Goal: Contribute content: Contribute content

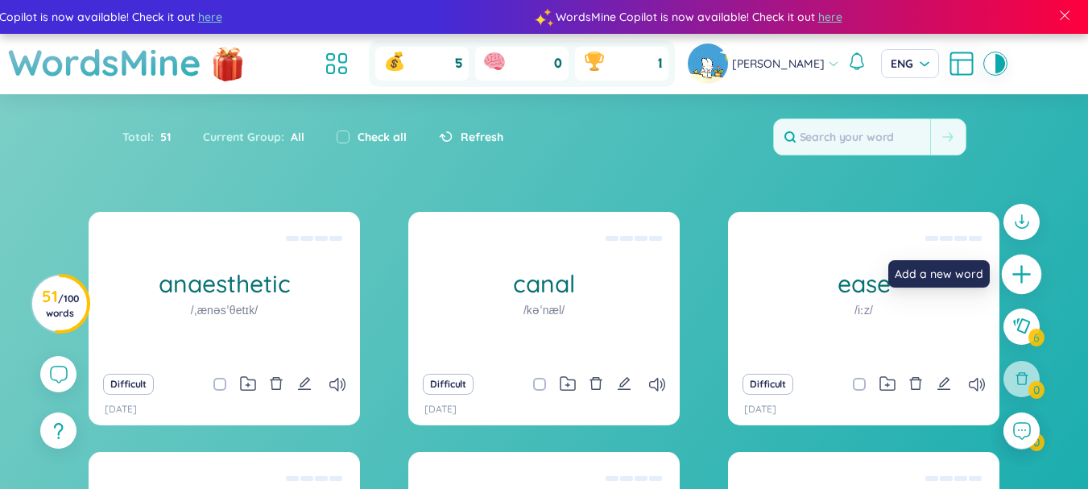
click at [1028, 267] on icon "plus" at bounding box center [1022, 274] width 23 height 23
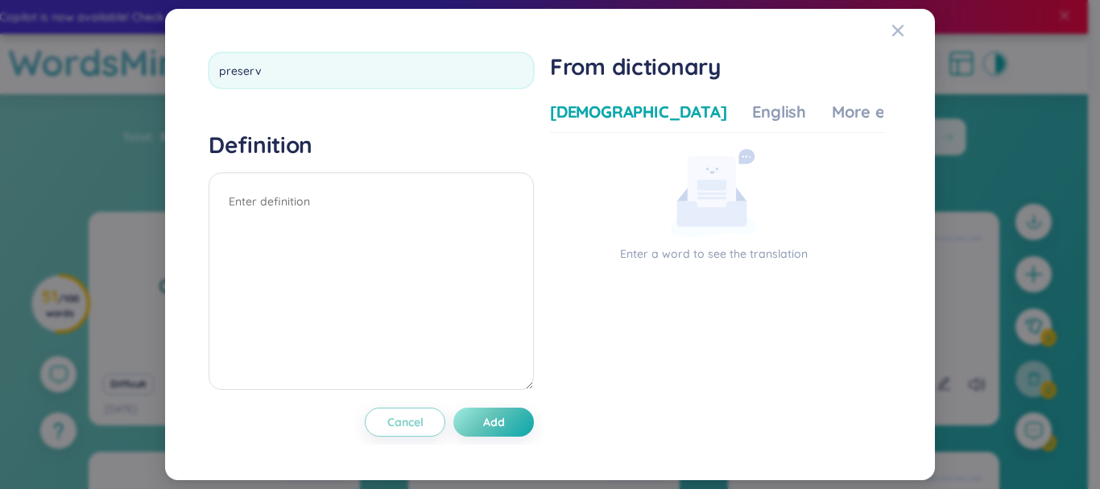
type input "preserve"
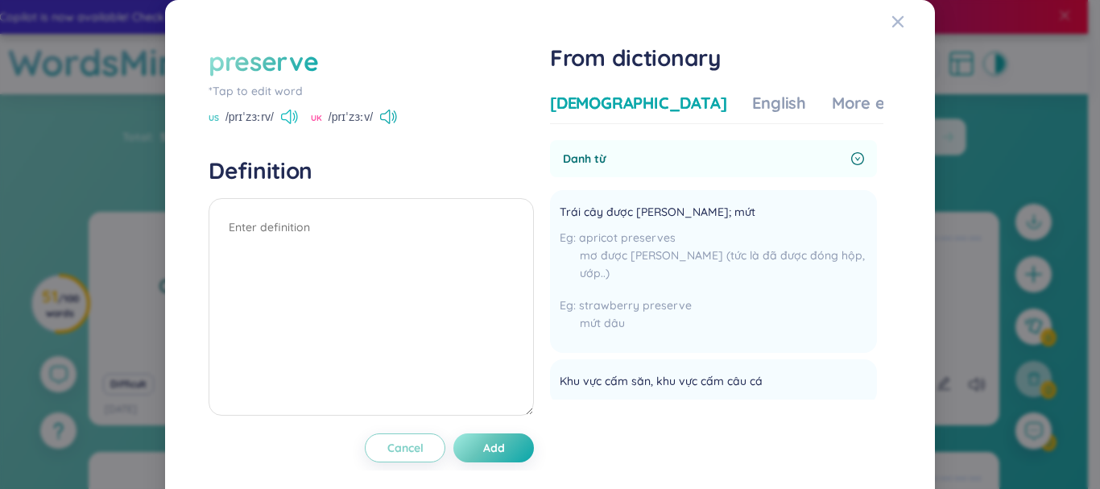
click at [291, 116] on icon at bounding box center [289, 117] width 17 height 14
click at [832, 113] on div "More examples" at bounding box center [890, 103] width 117 height 23
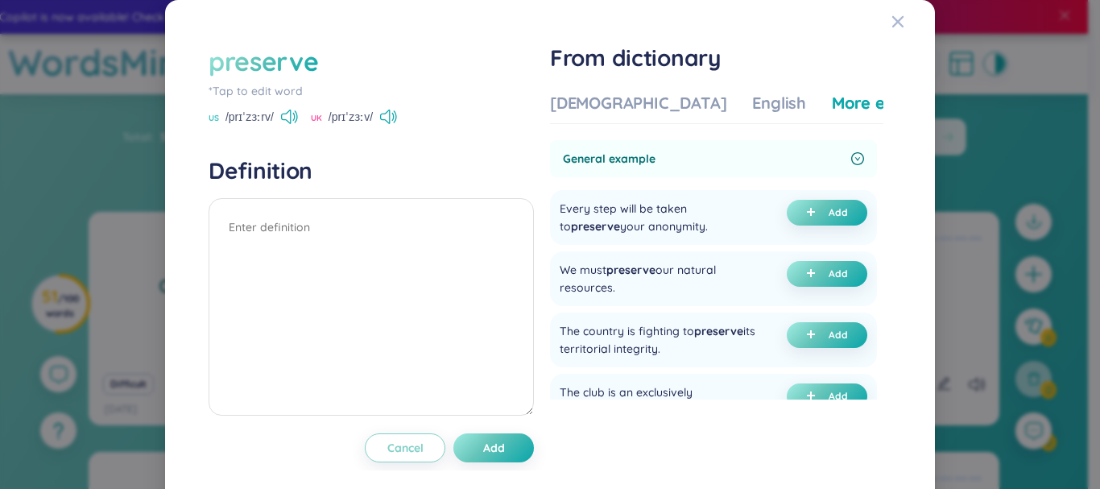
click at [310, 70] on div "preserve" at bounding box center [264, 60] width 110 height 35
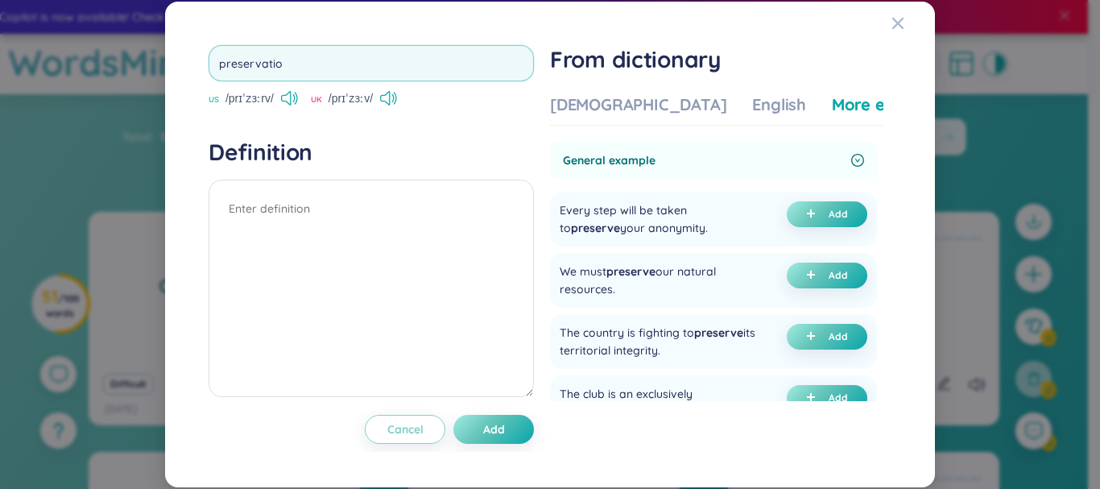
type input "preservation"
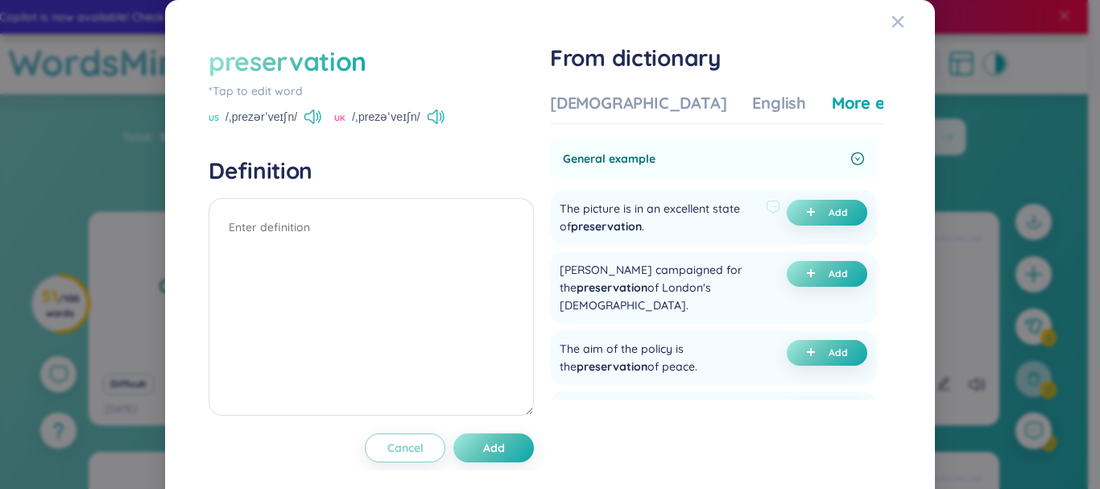
click at [686, 213] on div "The picture is in an excellent state of preservation ." at bounding box center [660, 217] width 200 height 35
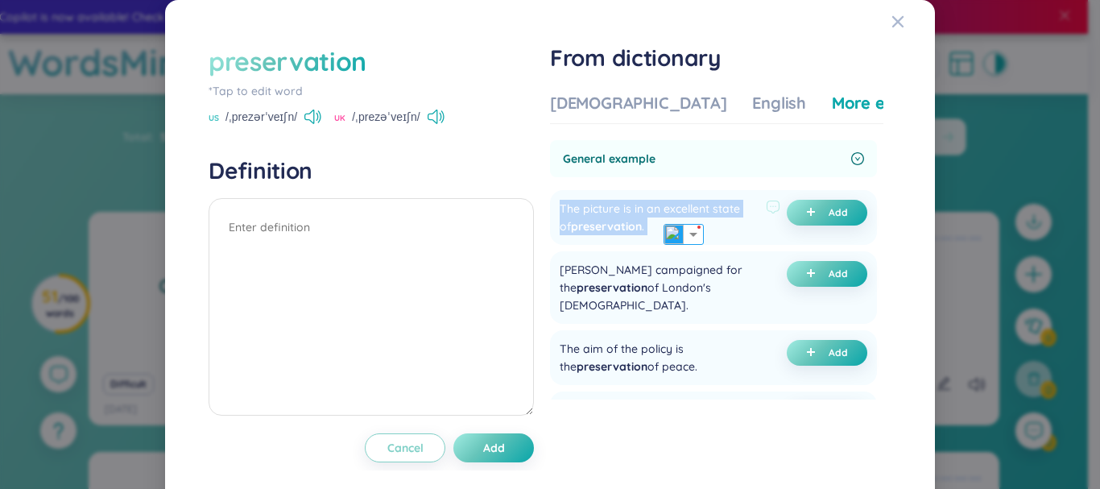
click at [686, 213] on div "The picture is in an excellent state of preservation ." at bounding box center [660, 217] width 200 height 35
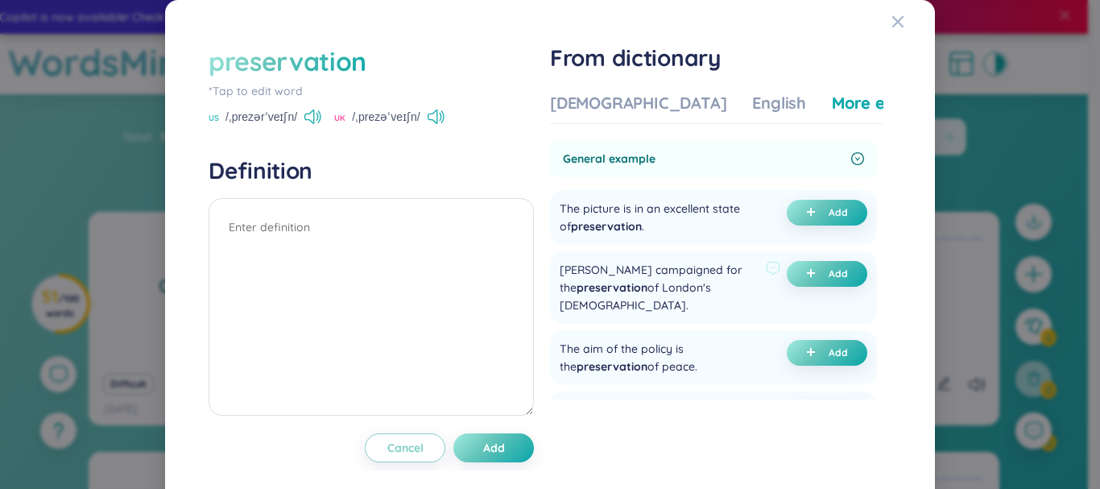
click at [639, 283] on div "[PERSON_NAME] campaigned for the preservation of London's [DEMOGRAPHIC_DATA]." at bounding box center [660, 287] width 200 height 53
click at [806, 211] on icon "plus" at bounding box center [811, 212] width 10 height 10
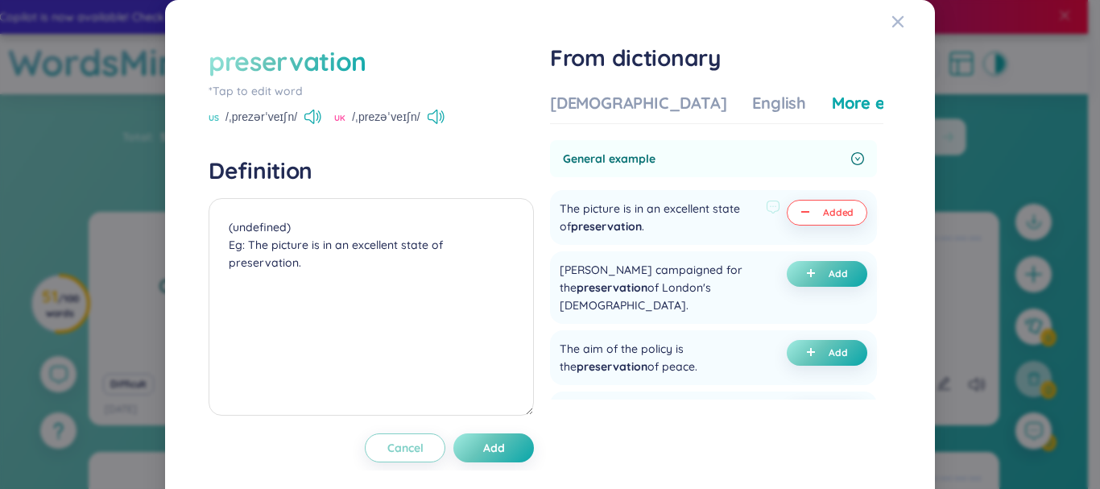
click at [800, 212] on span "minus" at bounding box center [808, 212] width 16 height 11
click at [326, 69] on div "preservation" at bounding box center [288, 60] width 158 height 35
type textarea "(undefined)"
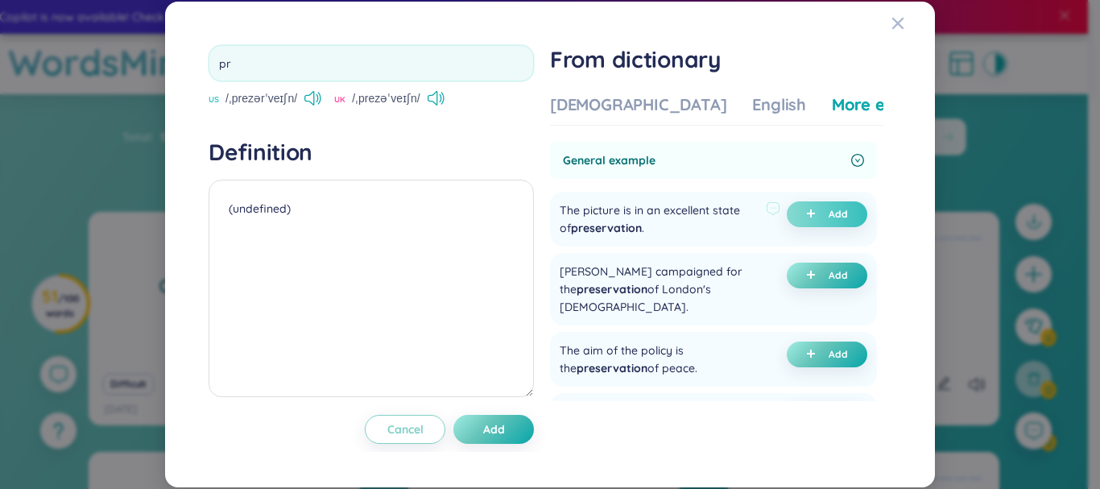
type input "p"
type input "a"
type input "ả"
type input "archery"
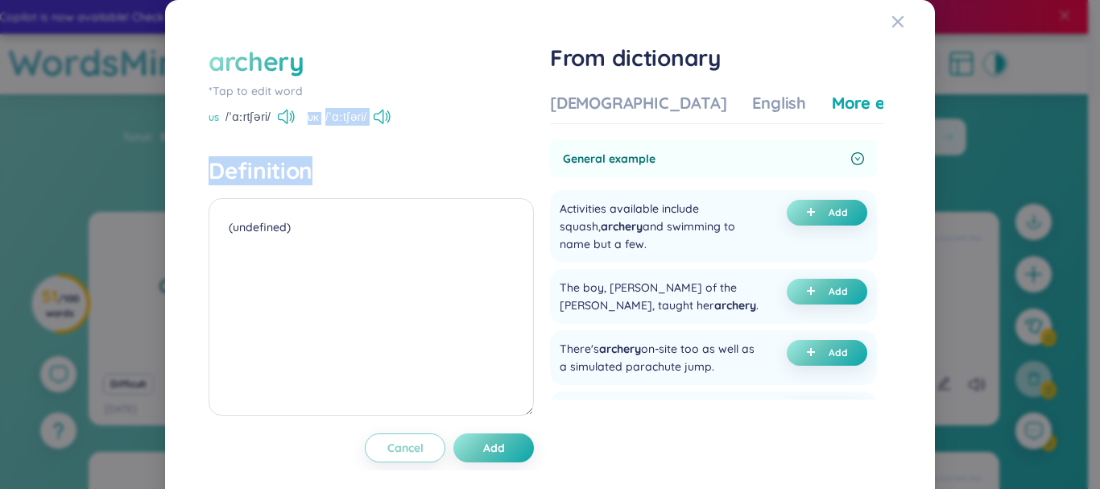
drag, startPoint x: 325, startPoint y: 145, endPoint x: 293, endPoint y: 115, distance: 43.3
click at [293, 115] on div "archery *Tap to edit word US /ˈɑːrtʃəri/ UK /ˈɑːtʃəri/ Definition (undefined) C…" at bounding box center [371, 252] width 325 height 419
click at [293, 115] on div "US /ˈɑːrtʃəri/ [GEOGRAPHIC_DATA] /ˈɑːtʃəri/" at bounding box center [371, 118] width 325 height 14
click at [290, 115] on icon at bounding box center [291, 116] width 2 height 8
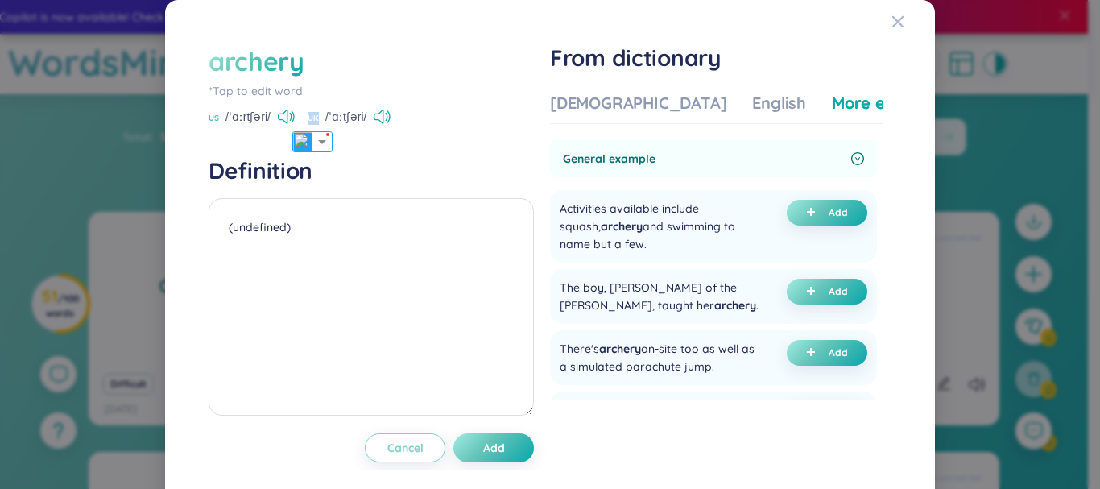
click at [340, 175] on h4 "Definition" at bounding box center [371, 170] width 325 height 29
click at [589, 93] on div "[DEMOGRAPHIC_DATA]" at bounding box center [638, 103] width 176 height 23
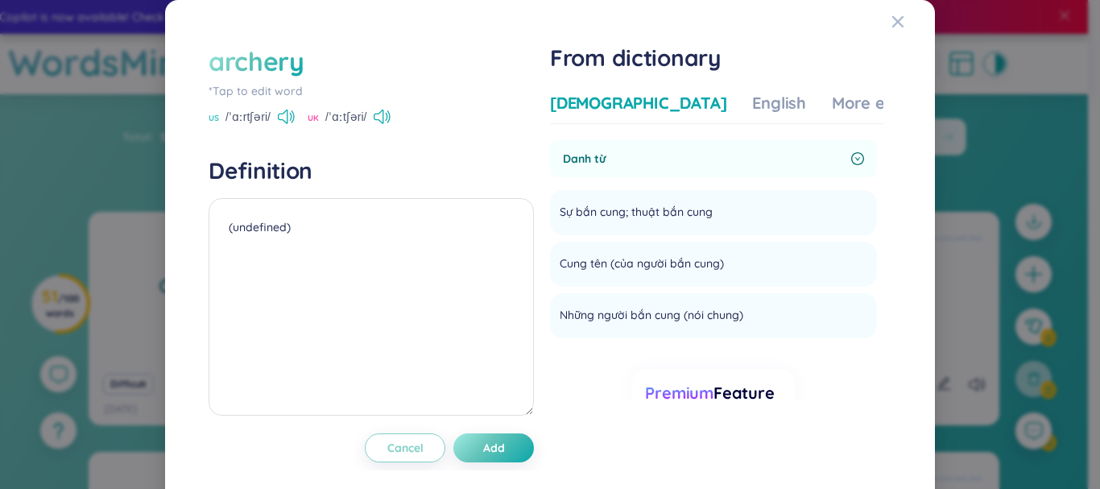
click at [271, 74] on div "archery" at bounding box center [257, 60] width 96 height 35
type textarea "(undefined)"
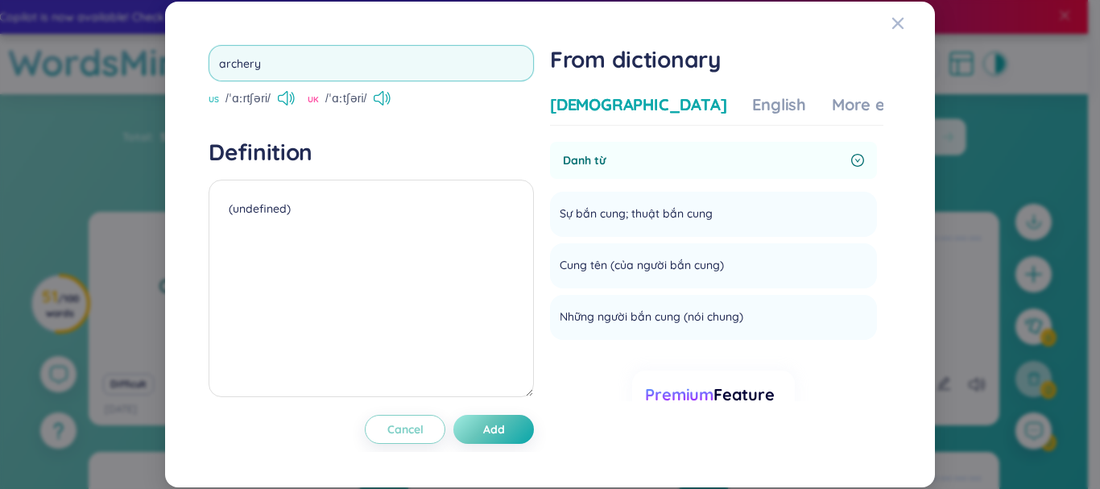
click at [378, 65] on input "archery" at bounding box center [371, 63] width 325 height 36
click at [377, 65] on input "archery" at bounding box center [371, 63] width 325 height 36
type input "[PERSON_NAME]"
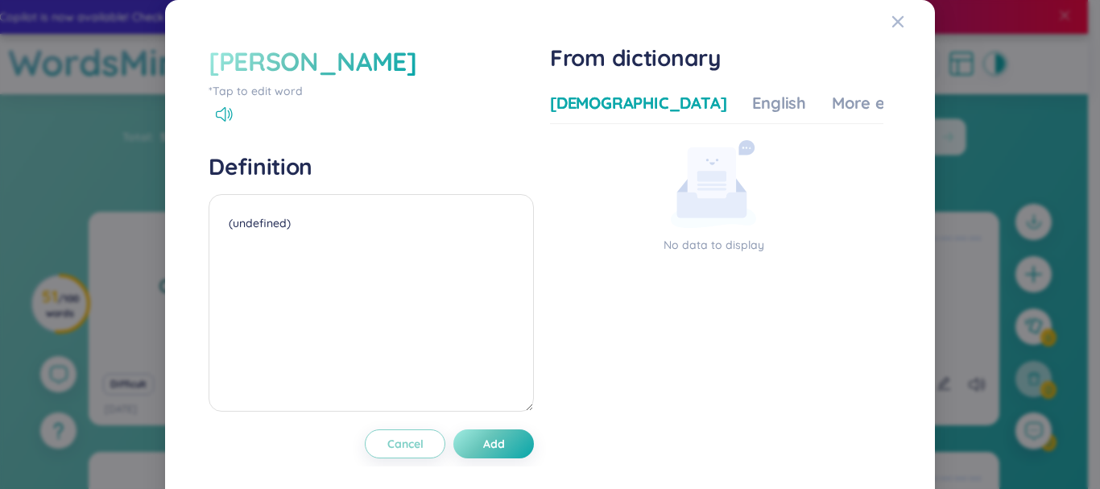
click at [230, 62] on div "[PERSON_NAME]" at bounding box center [313, 60] width 209 height 35
type textarea "(undefined)"
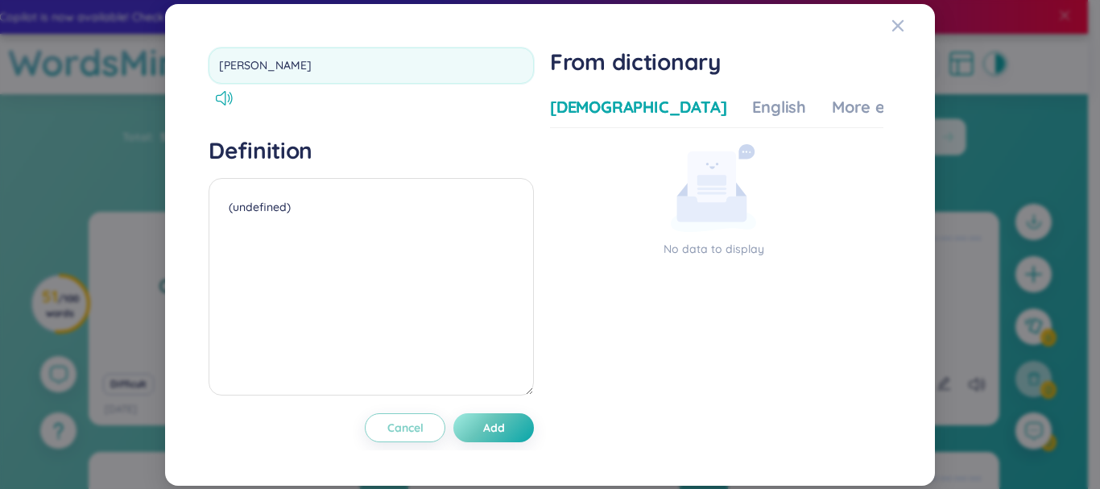
type input "choir"
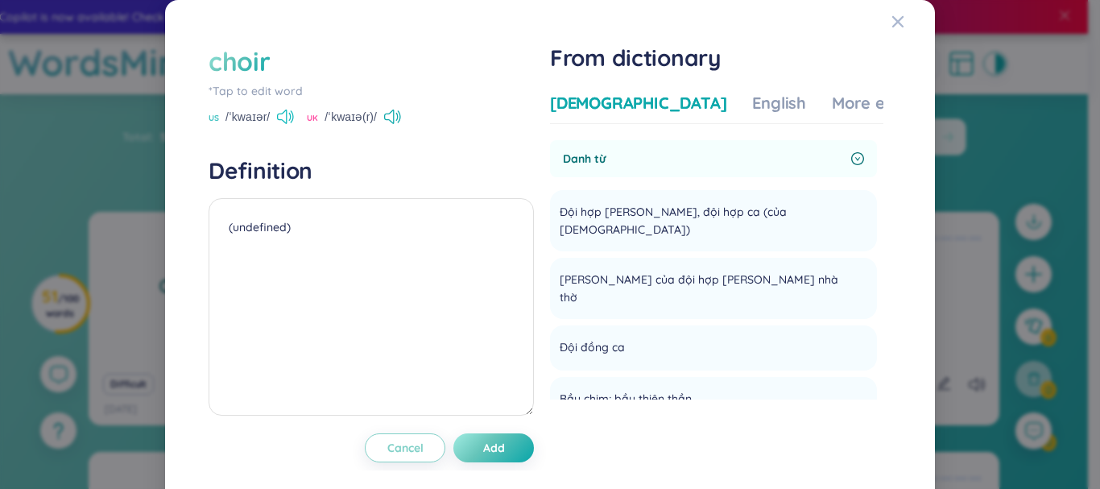
click at [282, 111] on icon at bounding box center [285, 117] width 17 height 14
click at [841, 102] on div "More examples" at bounding box center [890, 103] width 117 height 23
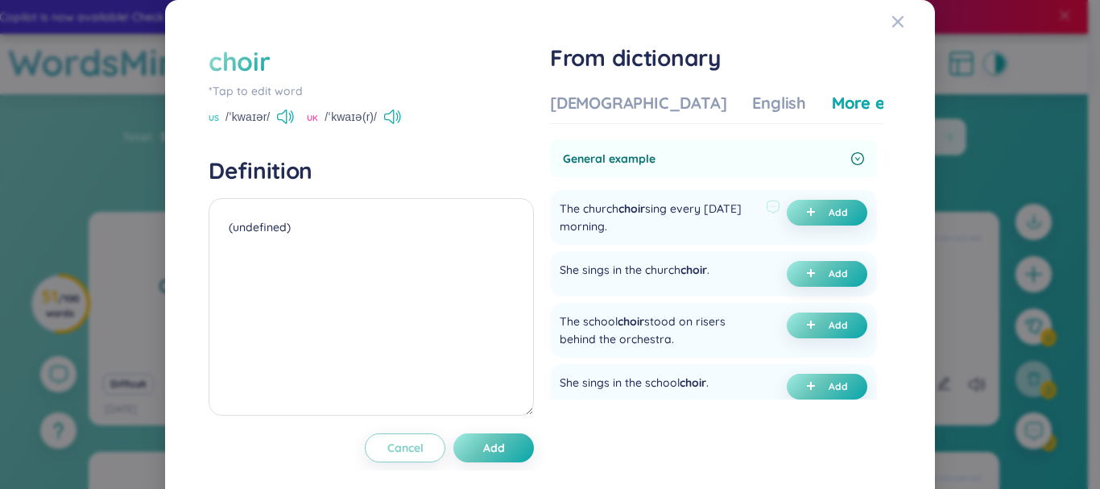
click at [589, 209] on div "The [DEMOGRAPHIC_DATA] choir sing every [DATE] morning." at bounding box center [660, 217] width 200 height 35
click at [591, 235] on img at bounding box center [591, 234] width 21 height 21
click at [664, 213] on div "The [DEMOGRAPHIC_DATA] choir sing every [DATE] morning." at bounding box center [660, 217] width 200 height 35
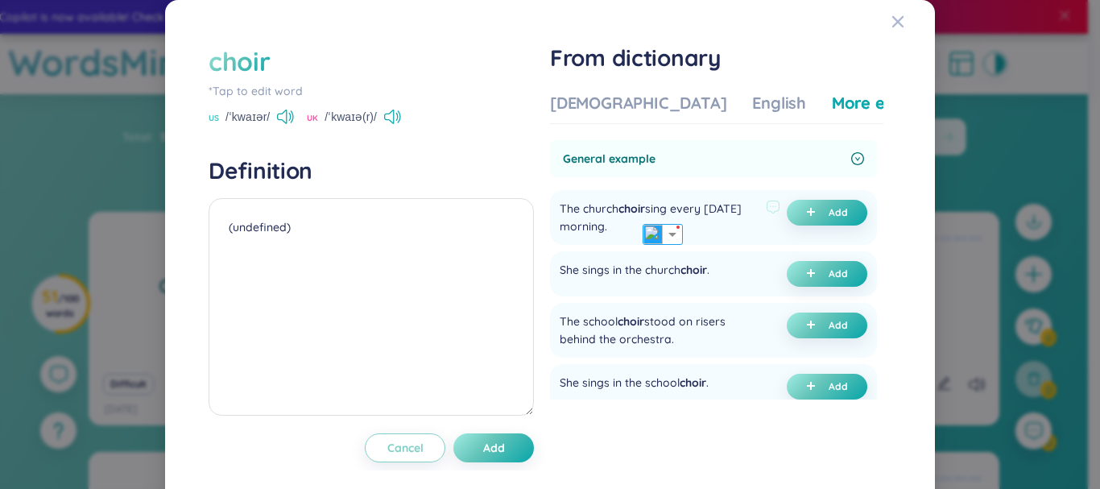
click at [695, 209] on div "The [DEMOGRAPHIC_DATA] choir sing every [DATE] morning." at bounding box center [660, 217] width 200 height 35
click at [244, 72] on div "choir" at bounding box center [239, 60] width 61 height 35
type textarea "(undefined)"
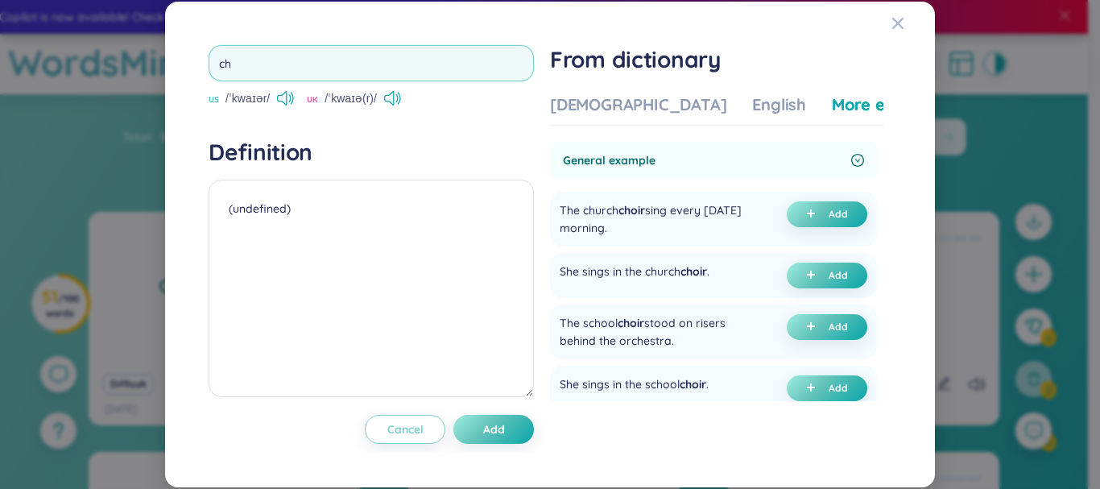
type input "c"
type input "archuve"
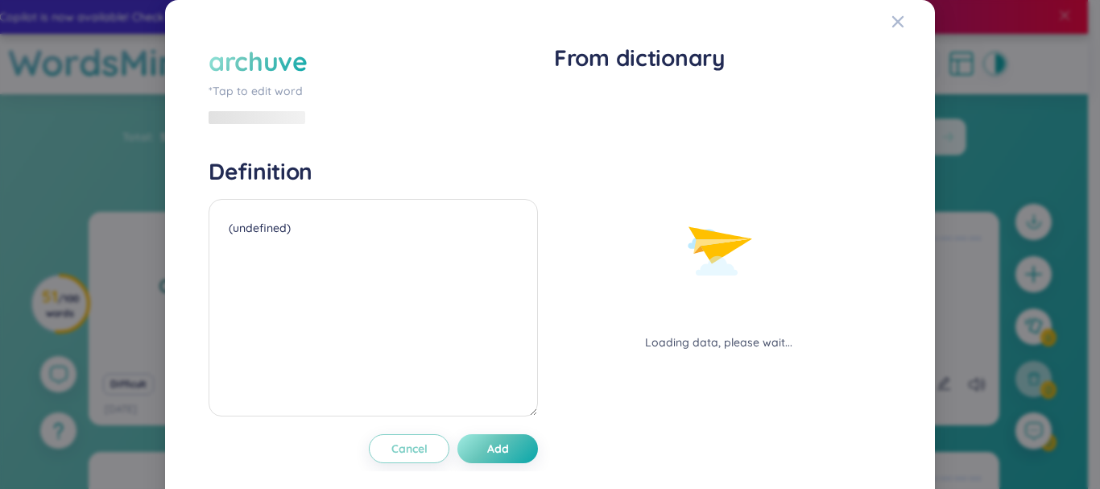
click at [256, 69] on div "archuve" at bounding box center [258, 60] width 99 height 35
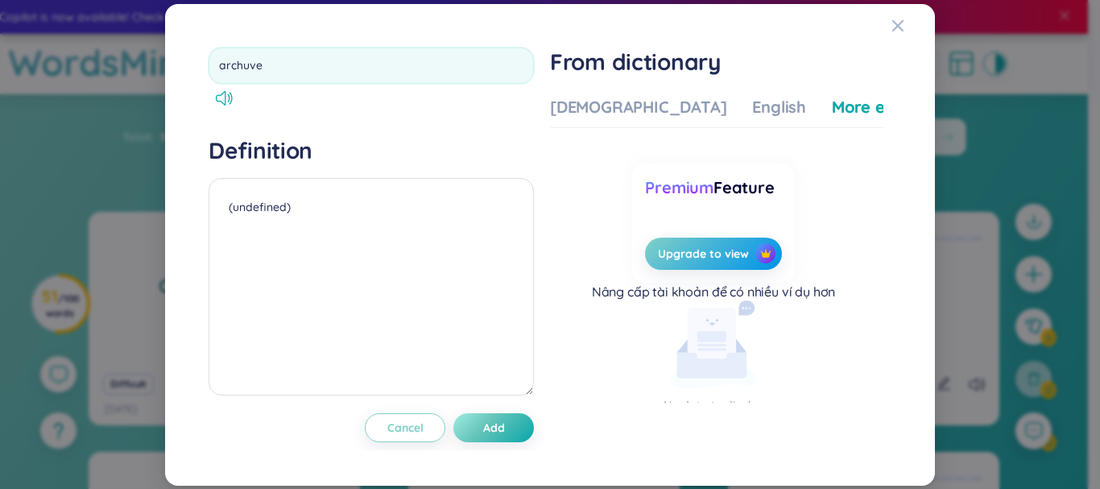
type textarea "(undefined)"
click at [250, 68] on input "archuve" at bounding box center [371, 66] width 325 height 36
type input "archive"
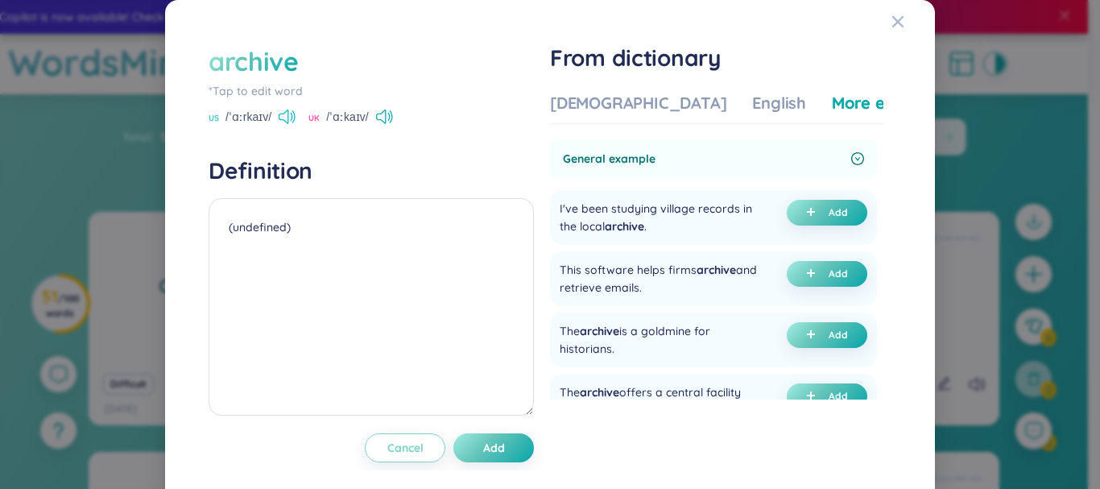
click at [283, 118] on icon at bounding box center [287, 117] width 17 height 14
click at [589, 100] on div "[DEMOGRAPHIC_DATA]" at bounding box center [638, 103] width 176 height 23
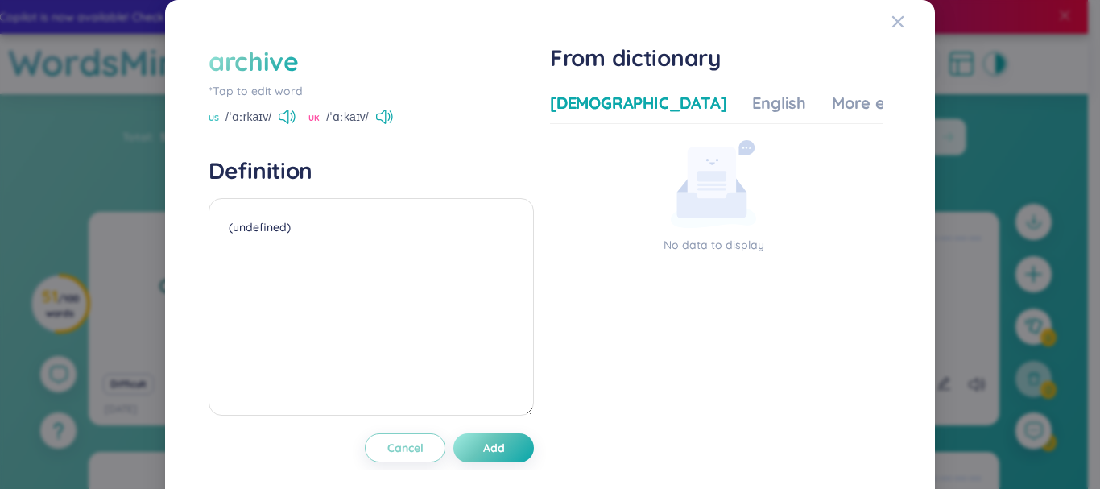
click at [639, 106] on div "Vietnamese English More examples" at bounding box center [749, 108] width 399 height 32
click at [752, 113] on div "English" at bounding box center [779, 103] width 54 height 23
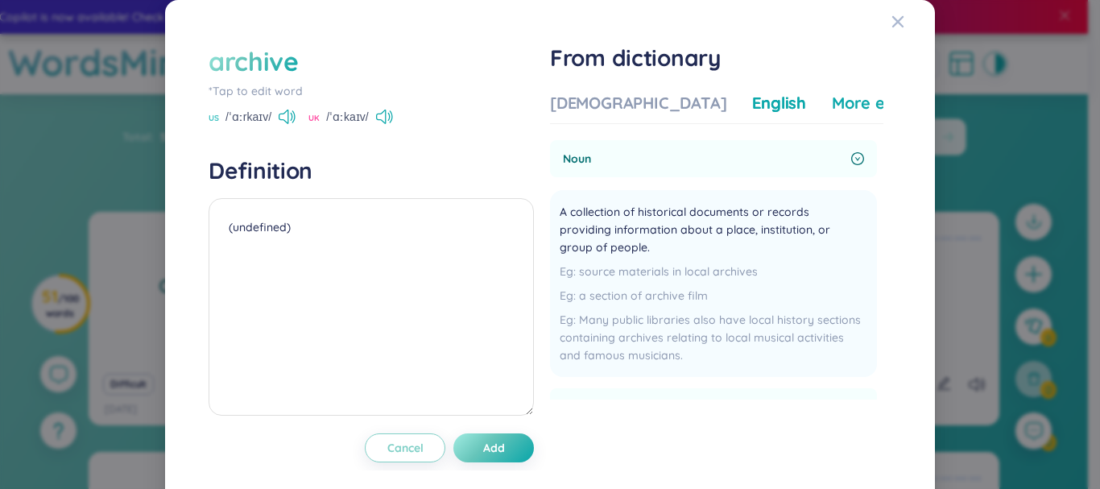
click at [832, 106] on div "More examples" at bounding box center [890, 103] width 117 height 23
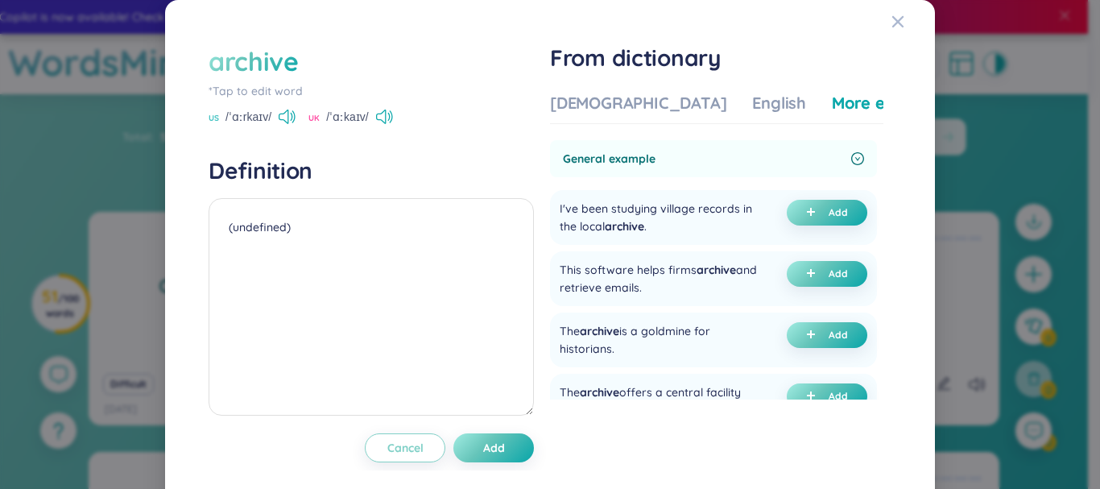
click at [374, 56] on div "archive" at bounding box center [371, 60] width 325 height 35
click at [296, 53] on div "archive" at bounding box center [371, 60] width 325 height 35
click at [280, 60] on div "archive" at bounding box center [254, 60] width 90 height 35
type textarea "(undefined)"
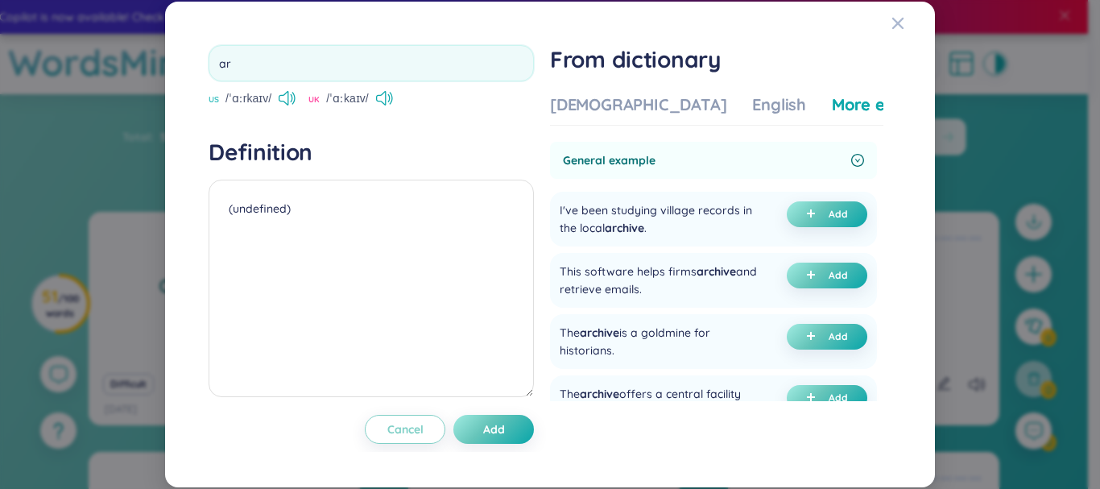
type input "a"
type input "feature"
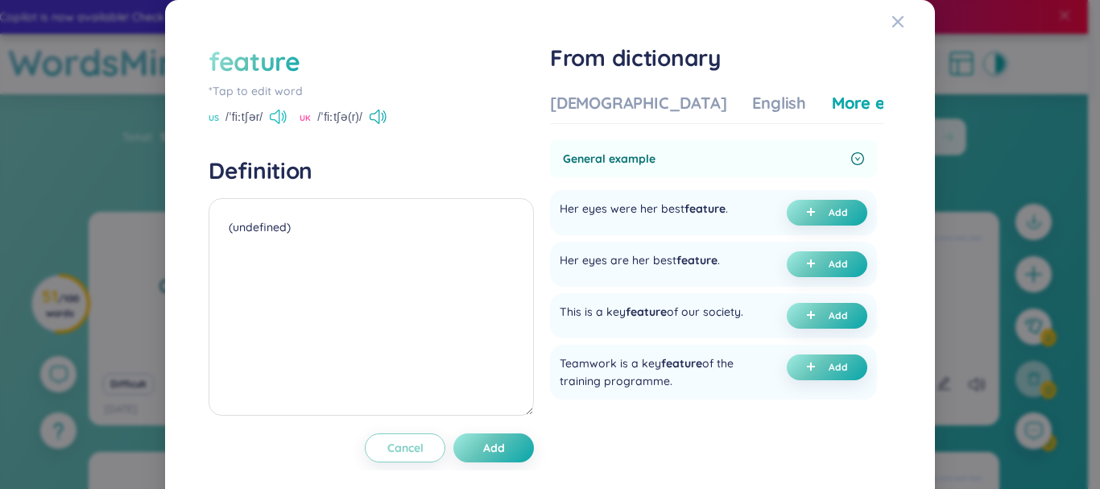
click at [275, 113] on icon at bounding box center [275, 117] width 10 height 14
click at [589, 86] on div "Vietnamese English More examples General example Her eyes were her best feature…" at bounding box center [716, 256] width 333 height 342
click at [596, 108] on div "[DEMOGRAPHIC_DATA]" at bounding box center [638, 103] width 176 height 23
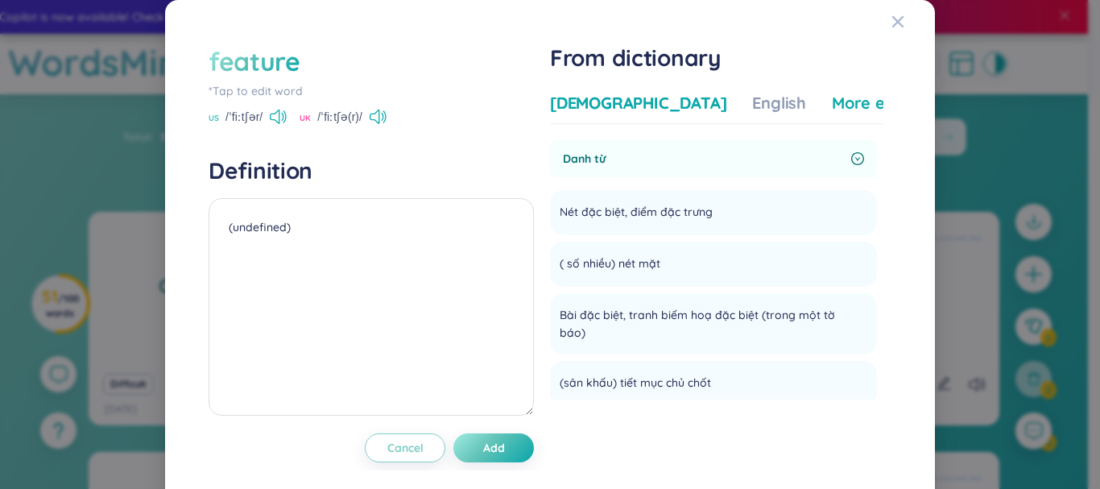
click at [832, 106] on div "More examples" at bounding box center [890, 103] width 117 height 23
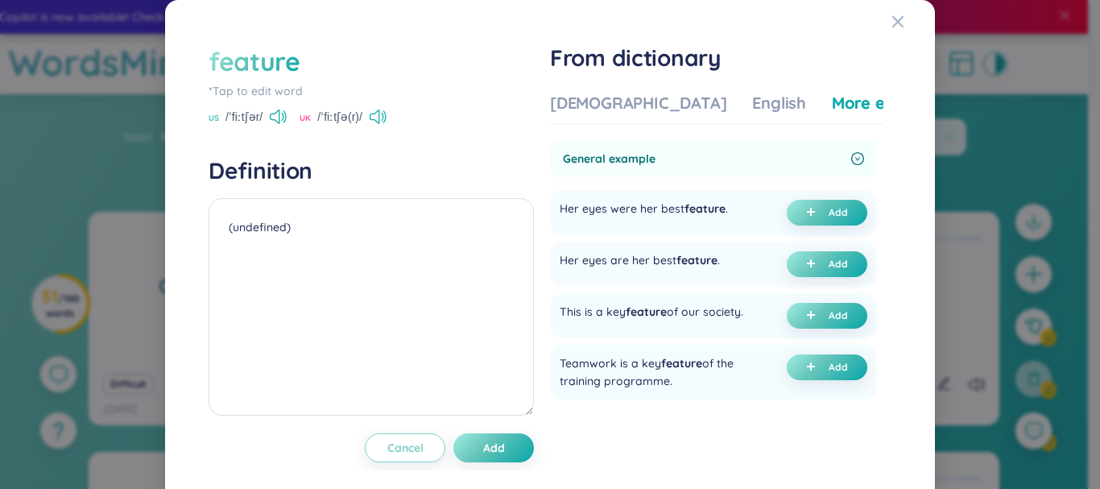
click at [251, 52] on div "feature" at bounding box center [255, 60] width 92 height 35
type textarea "(undefined)"
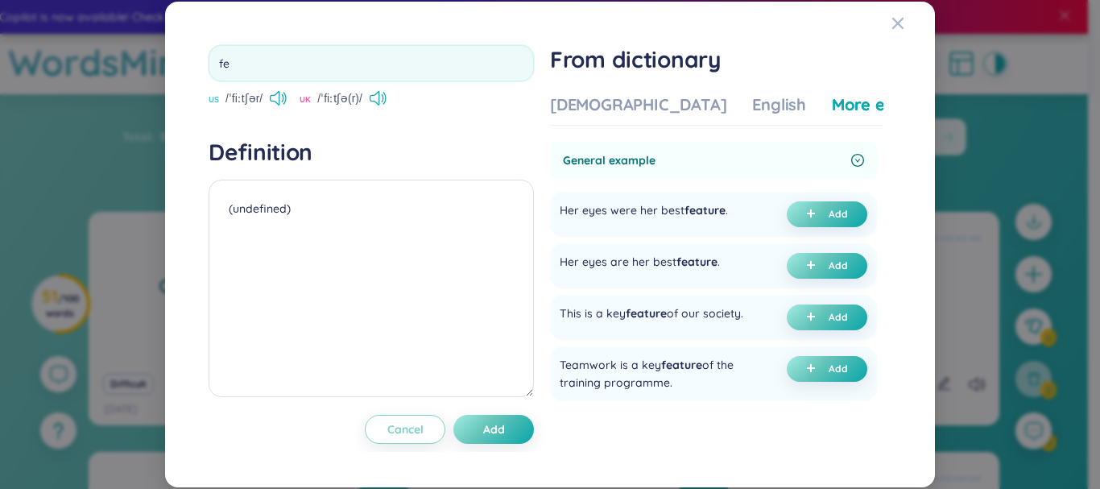
type input "f"
type input "beave"
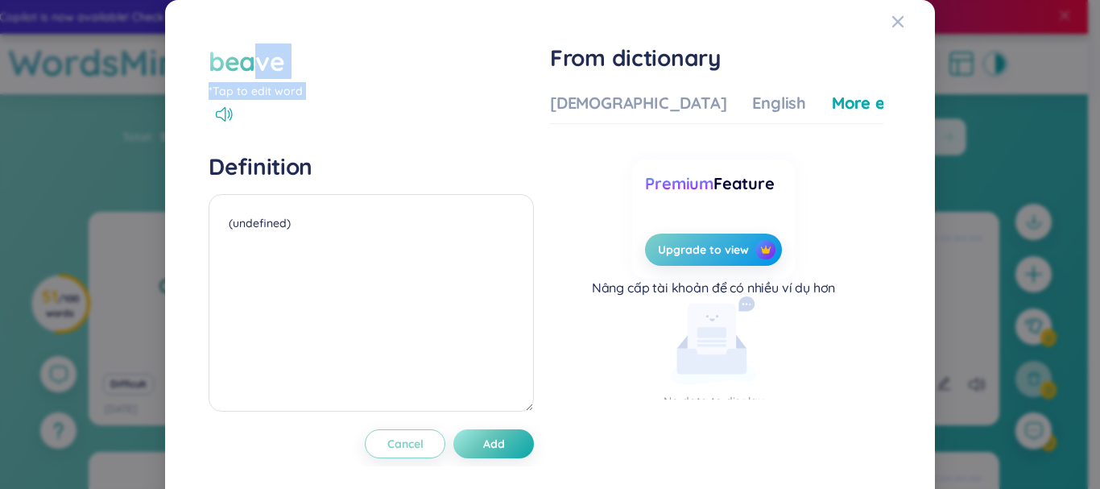
drag, startPoint x: 253, startPoint y: 110, endPoint x: 246, endPoint y: 53, distance: 56.8
click at [246, 53] on div "beave *Tap to edit word" at bounding box center [371, 82] width 325 height 78
click at [246, 53] on div "beave" at bounding box center [247, 60] width 76 height 35
type textarea "(undefined)"
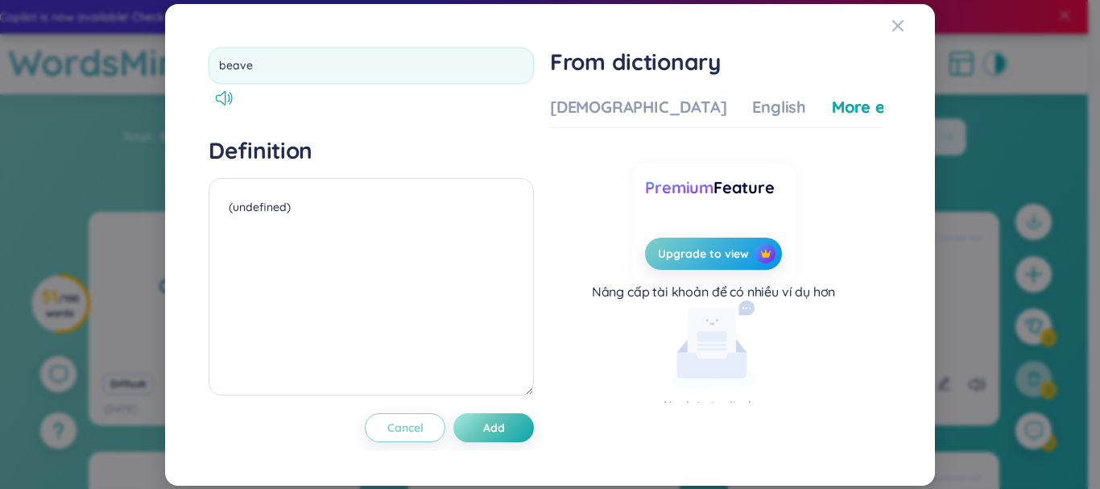
type input "beaver"
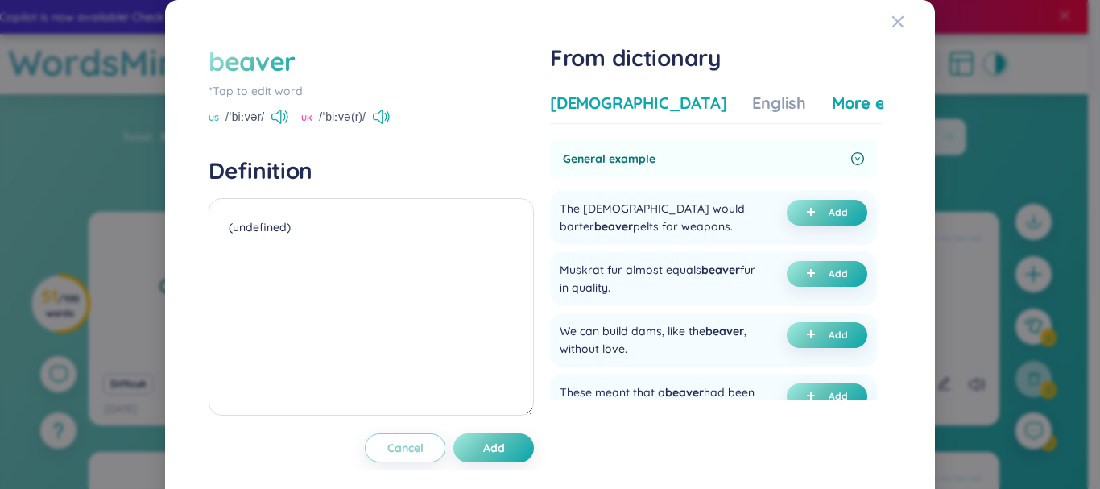
click at [608, 101] on div "[DEMOGRAPHIC_DATA]" at bounding box center [638, 103] width 176 height 23
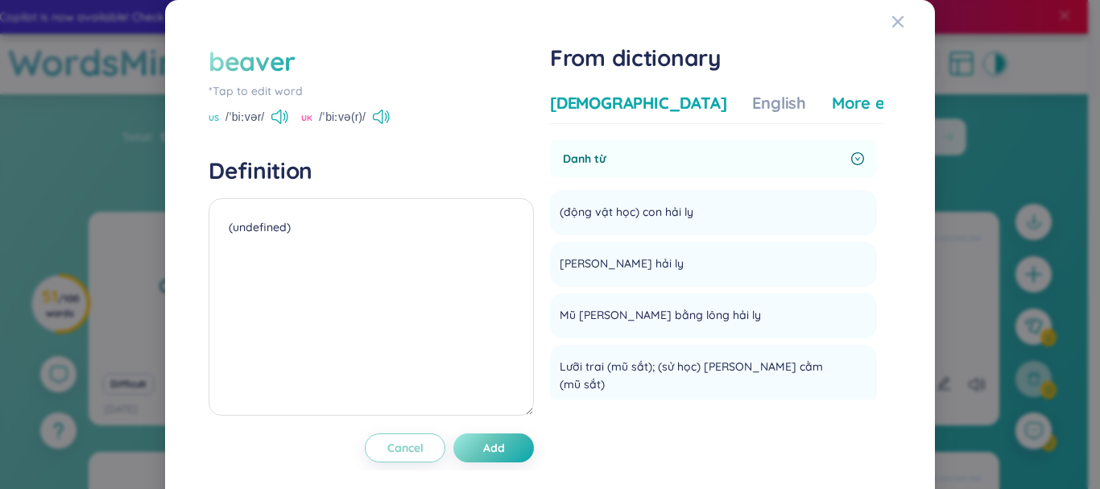
click at [832, 111] on div "More examples" at bounding box center [890, 103] width 117 height 23
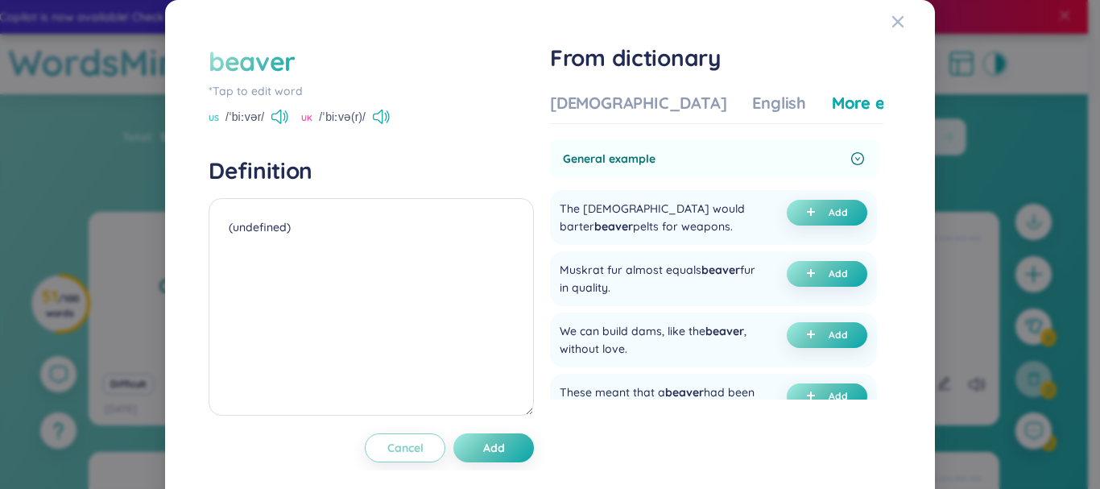
click at [387, 107] on div "beaver *Tap to edit word US /ˈbiːvər/ [GEOGRAPHIC_DATA] /ˈbiːvə(r)/" at bounding box center [371, 84] width 325 height 82
click at [380, 113] on icon at bounding box center [381, 117] width 17 height 14
click at [242, 56] on div "beaver" at bounding box center [252, 60] width 87 height 35
type textarea "(undefined)"
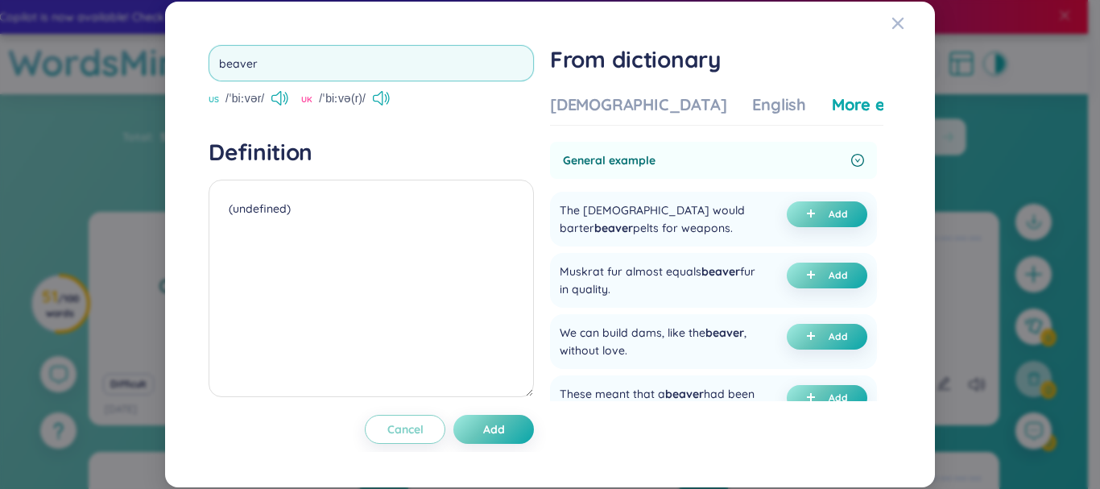
click at [242, 56] on input "beaver" at bounding box center [371, 63] width 325 height 36
type input "meagre"
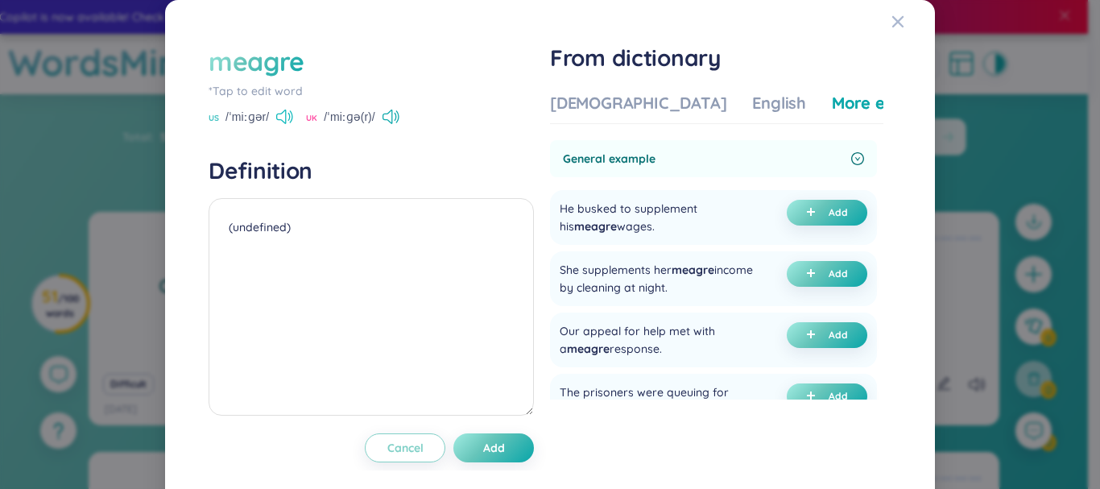
click at [290, 116] on icon at bounding box center [284, 117] width 17 height 14
click at [296, 69] on div "meagre" at bounding box center [257, 60] width 96 height 35
type textarea "(undefined)"
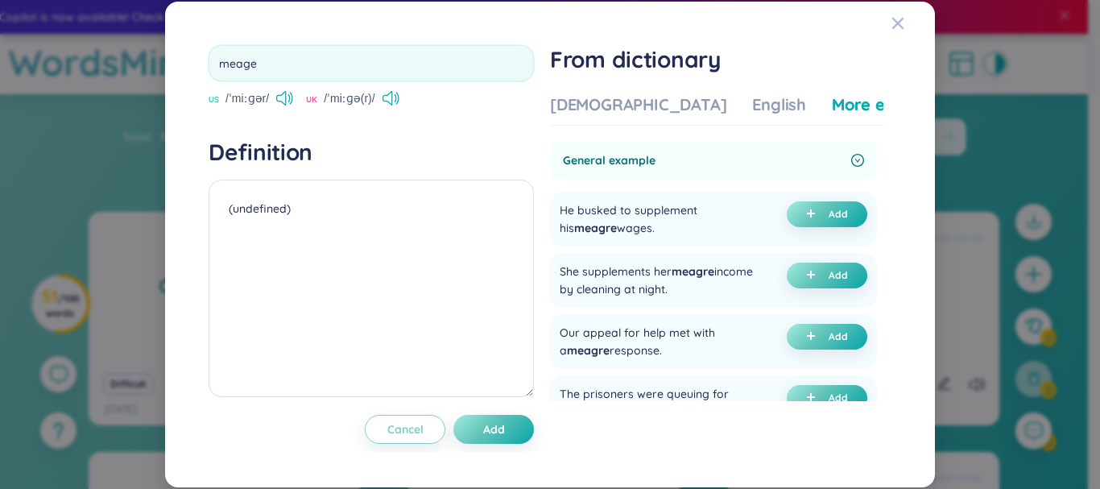
type input "meager"
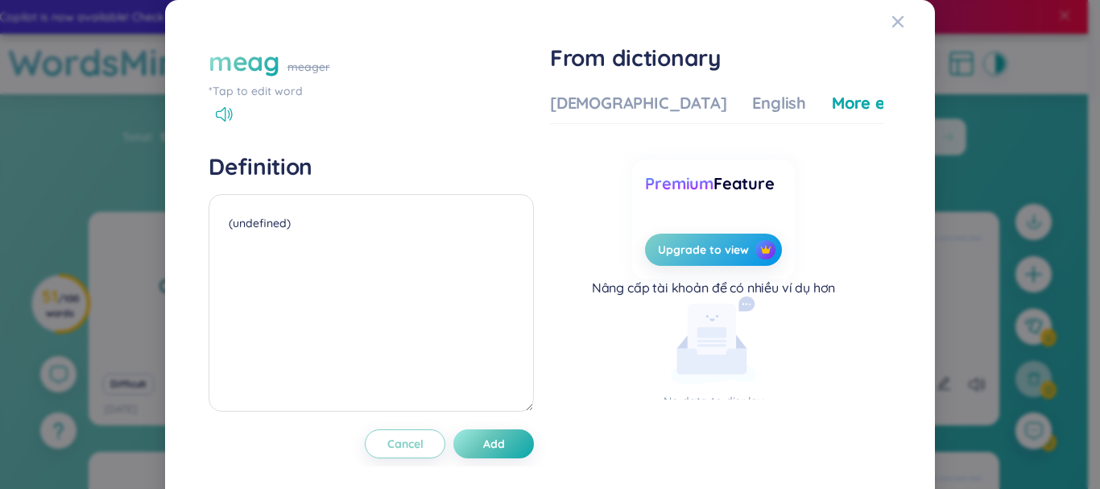
click at [271, 65] on div "meag" at bounding box center [244, 60] width 71 height 35
type textarea "(undefined)"
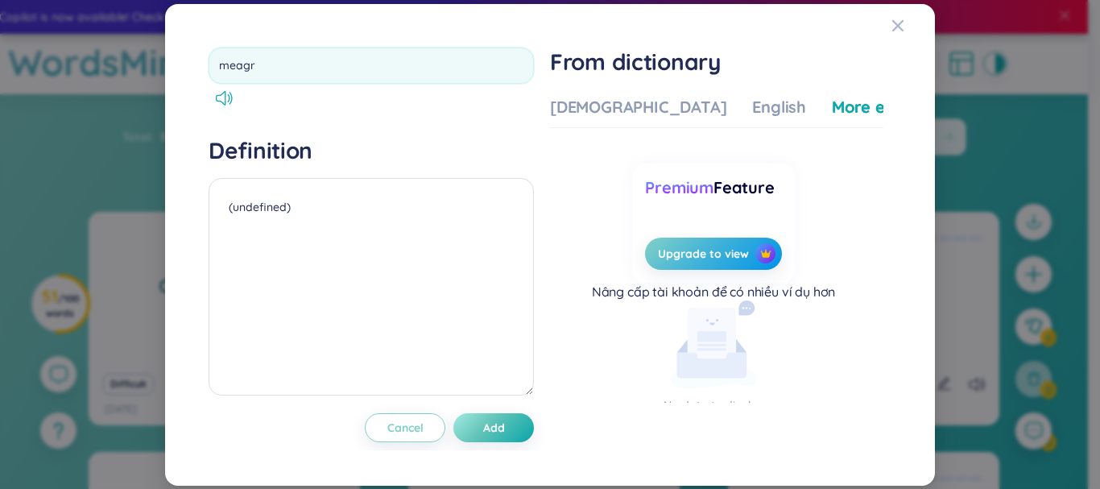
type input "meagre"
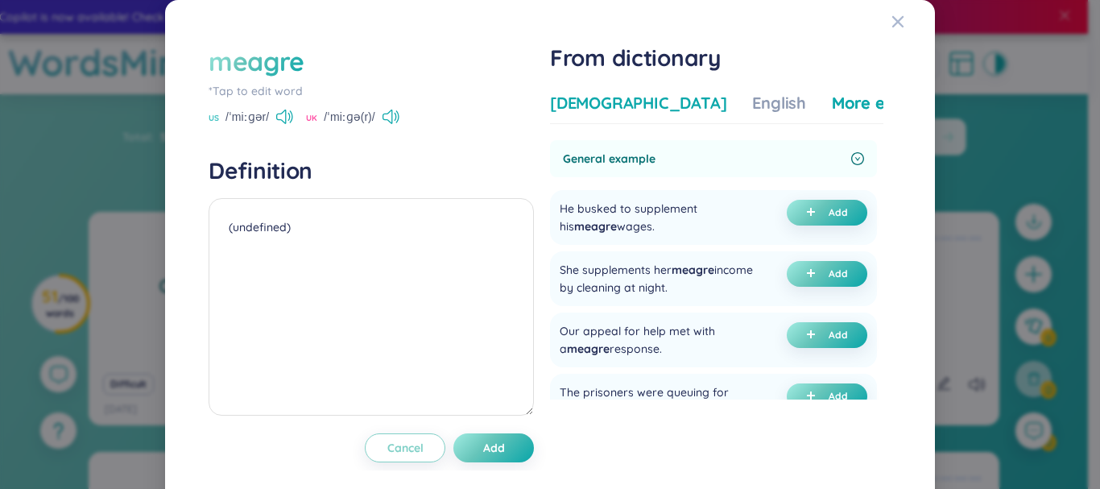
click at [605, 111] on div "[DEMOGRAPHIC_DATA]" at bounding box center [638, 103] width 176 height 23
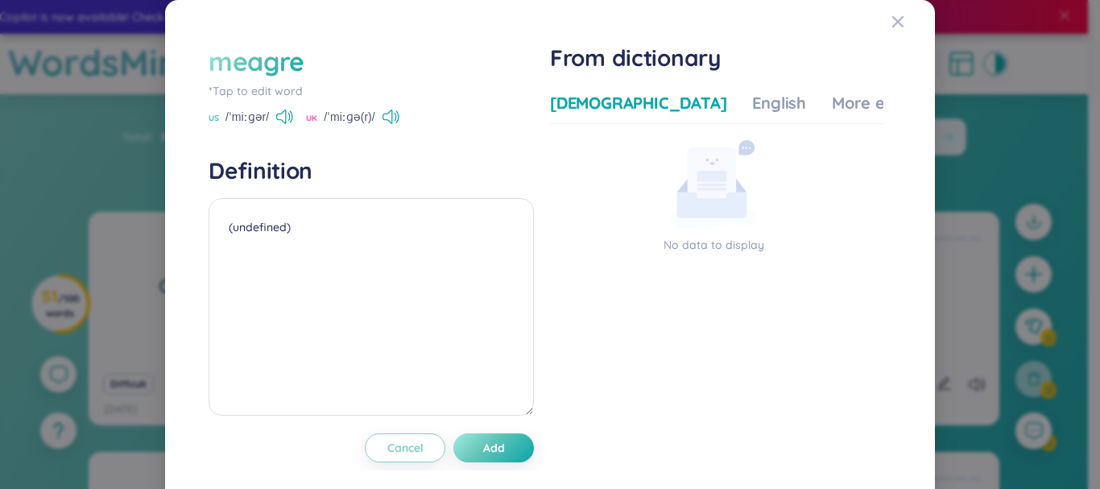
click at [605, 111] on div "[DEMOGRAPHIC_DATA]" at bounding box center [638, 103] width 176 height 23
click at [283, 68] on div "meagre" at bounding box center [257, 60] width 96 height 35
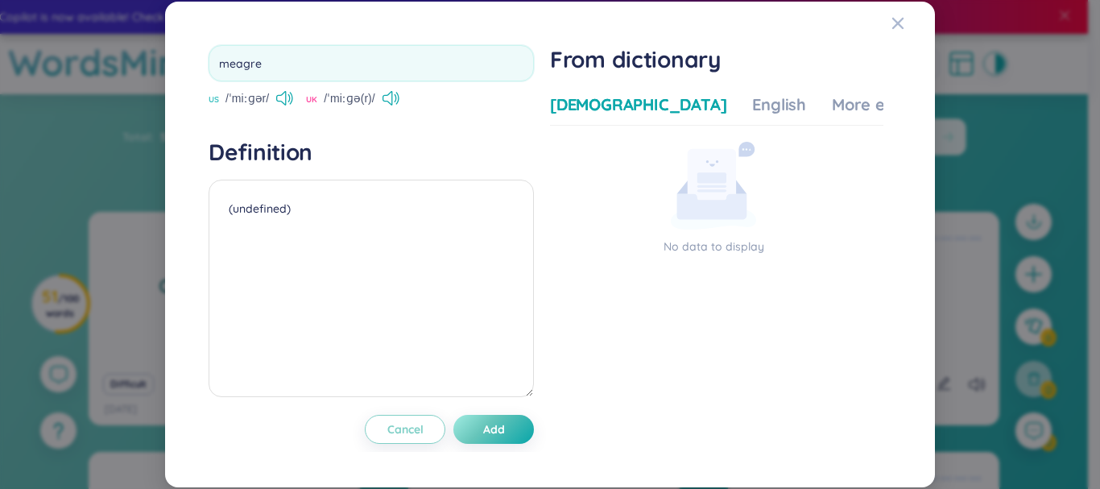
type textarea "(undefined)"
type input "meadow"
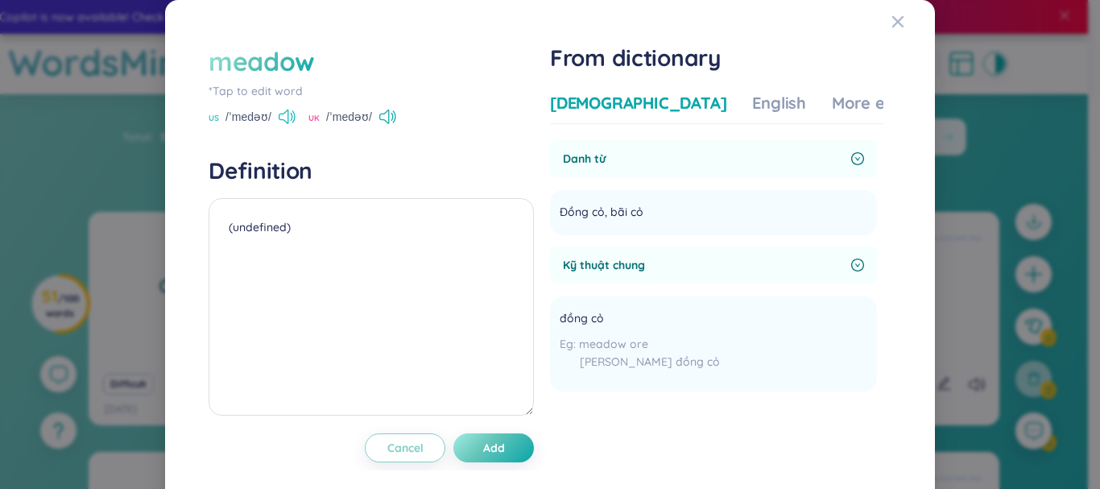
click at [287, 114] on icon at bounding box center [284, 117] width 10 height 14
click at [266, 59] on div "meadow" at bounding box center [262, 60] width 106 height 35
type textarea "(undefined)"
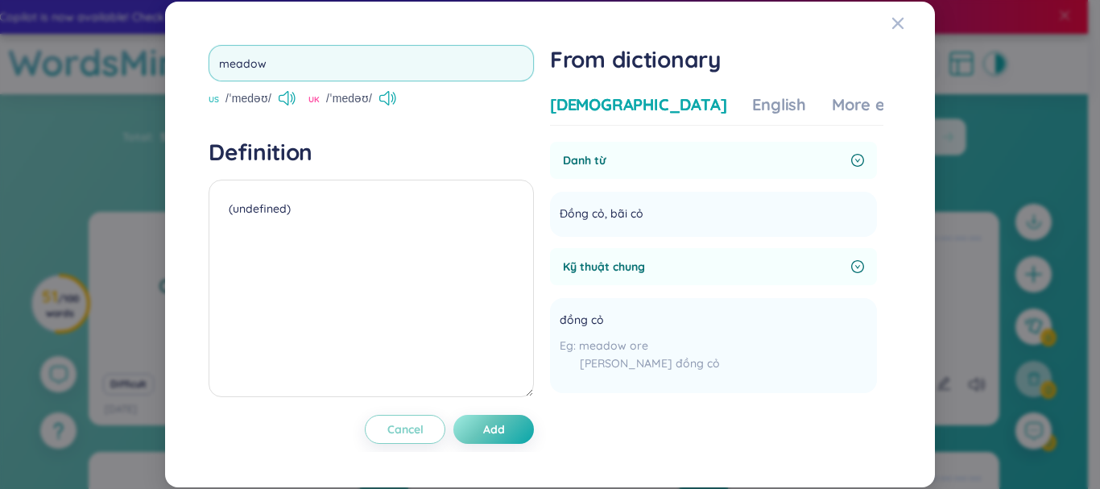
click at [299, 54] on input "meadow" at bounding box center [371, 63] width 325 height 36
click at [300, 54] on input "meadow" at bounding box center [371, 63] width 325 height 36
type input "cancide"
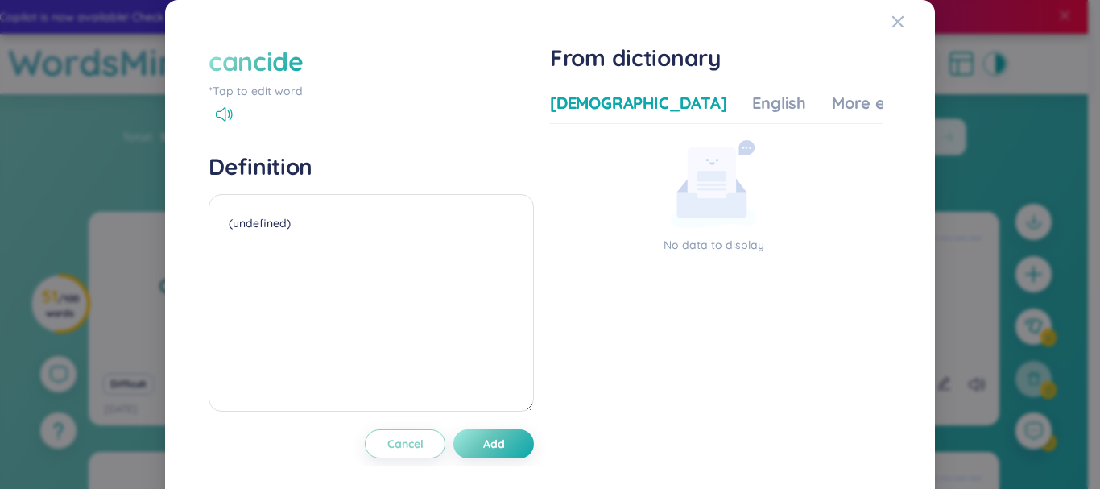
click at [238, 51] on div "cancide" at bounding box center [256, 60] width 95 height 35
type textarea "(undefined)"
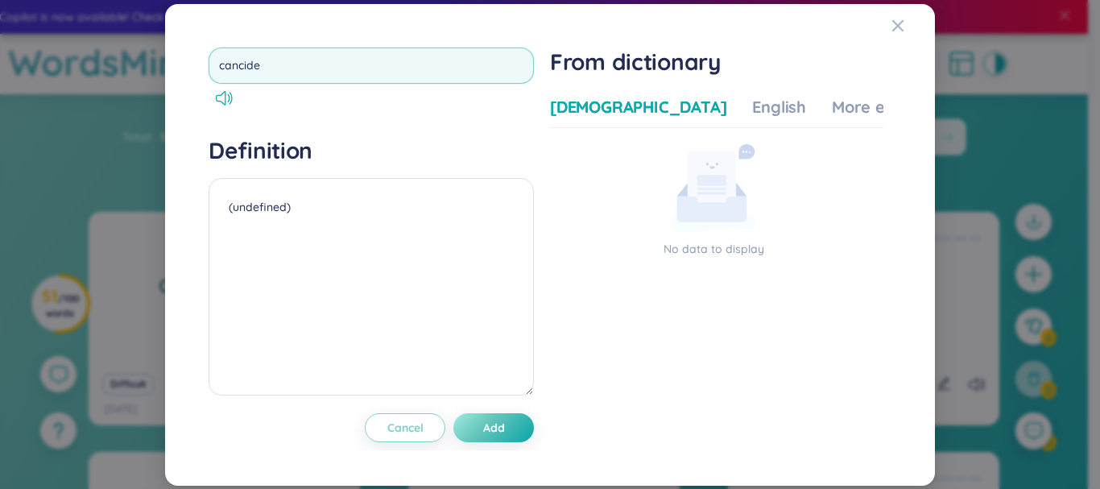
click at [229, 73] on input "cancide" at bounding box center [371, 66] width 325 height 36
type input "concide"
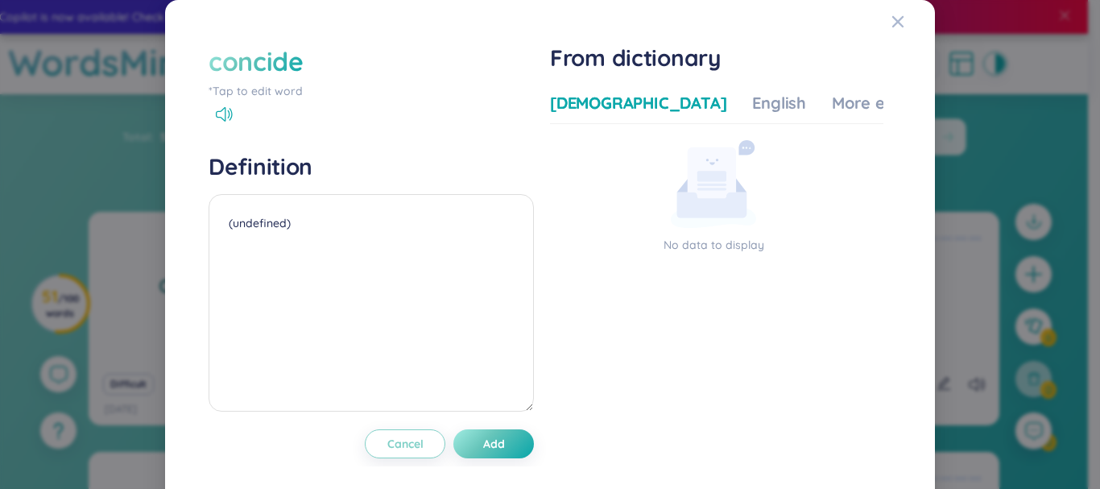
click at [274, 63] on div "concide" at bounding box center [256, 60] width 95 height 35
type textarea "(undefined)"
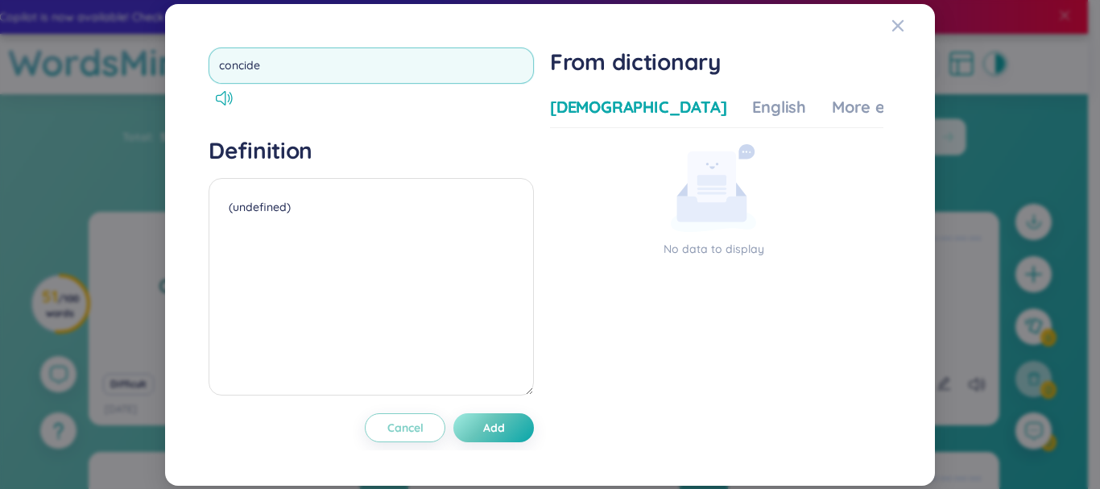
click at [234, 64] on input "concide" at bounding box center [371, 66] width 325 height 36
type input "coincide"
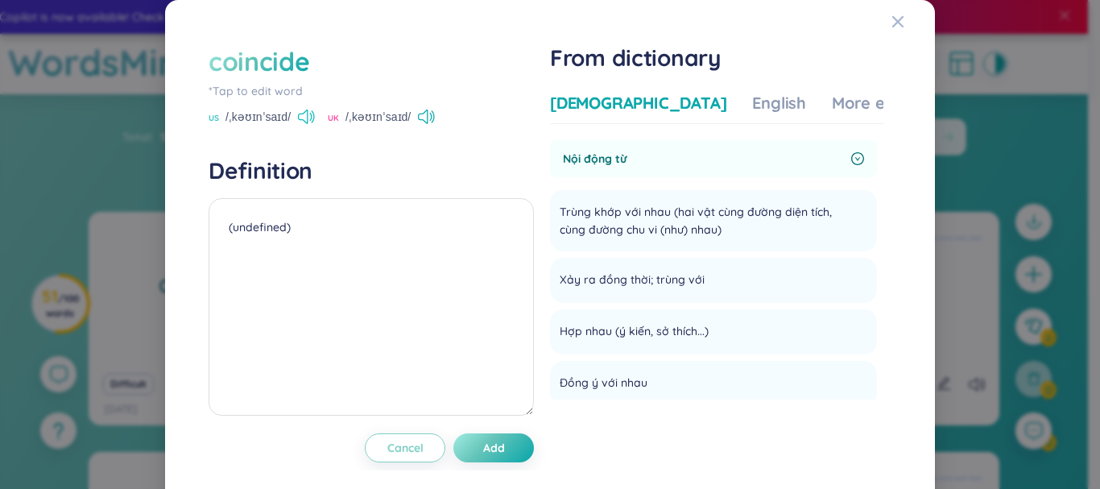
click at [301, 114] on icon at bounding box center [303, 117] width 10 height 14
click at [287, 60] on div "coincide" at bounding box center [259, 60] width 101 height 35
type textarea "(undefined)"
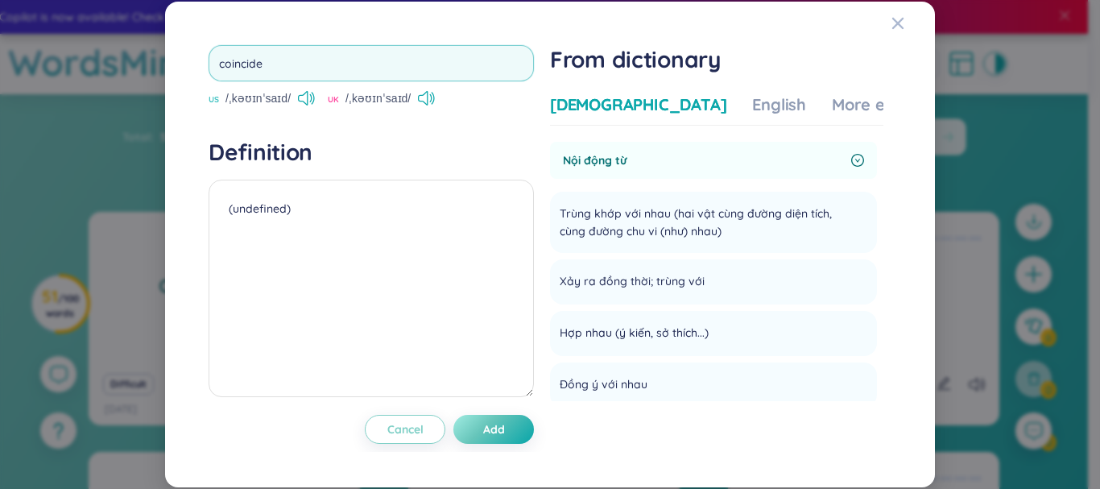
click at [224, 75] on input "coincide" at bounding box center [371, 63] width 325 height 36
type input "cease"
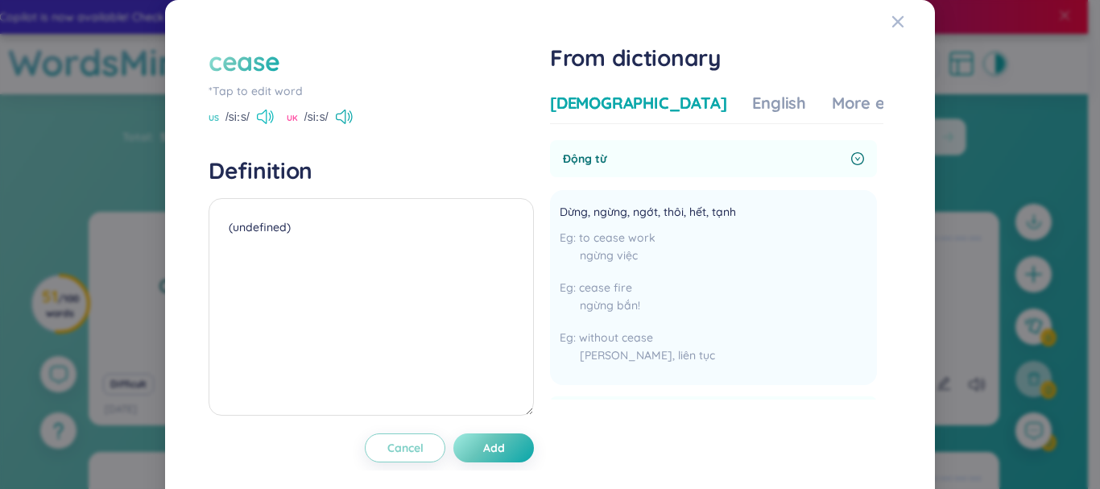
click at [259, 116] on icon at bounding box center [265, 117] width 17 height 14
click at [246, 56] on div "cease" at bounding box center [244, 60] width 71 height 35
type textarea "(undefined)"
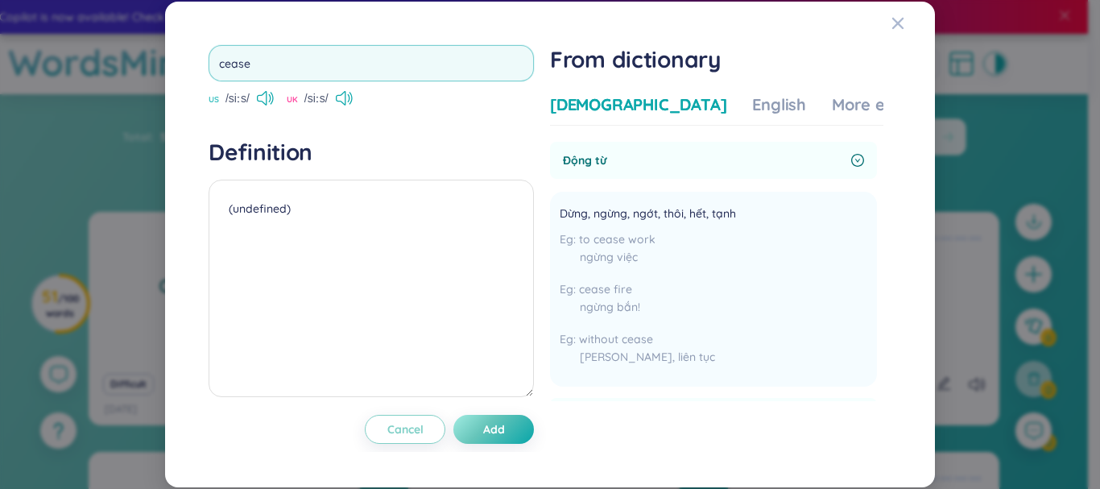
click at [244, 64] on input "cease" at bounding box center [371, 63] width 325 height 36
type input "referee"
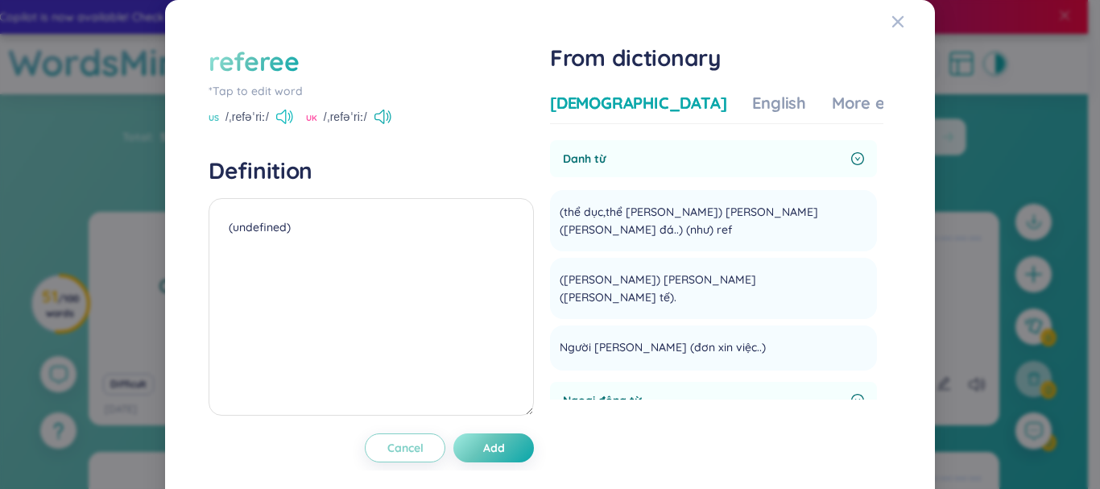
click at [280, 118] on icon at bounding box center [284, 117] width 17 height 14
click at [622, 106] on div "[DEMOGRAPHIC_DATA]" at bounding box center [638, 103] width 176 height 23
click at [284, 53] on div "referee" at bounding box center [254, 60] width 91 height 35
type textarea "(undefined)"
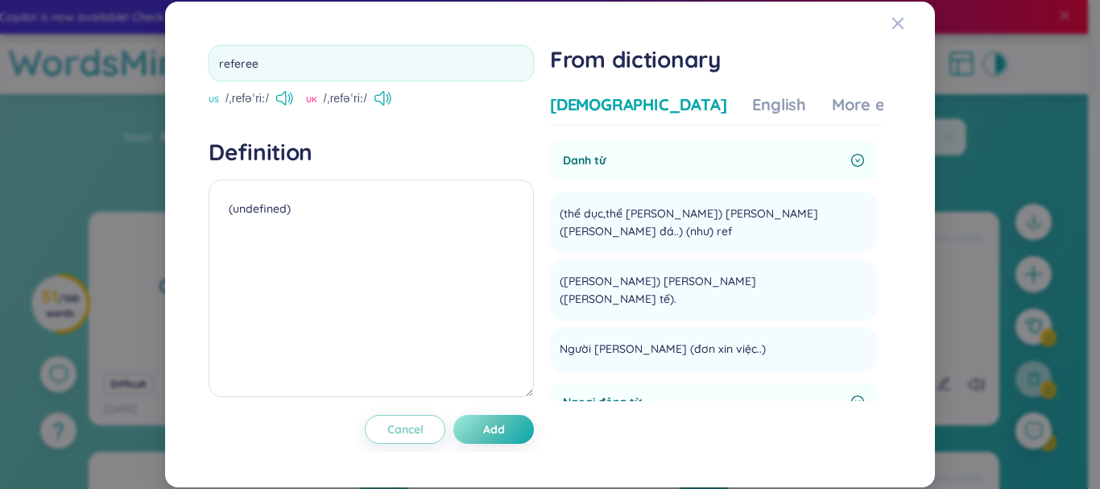
click at [283, 52] on input "referee" at bounding box center [371, 63] width 325 height 36
click at [283, 50] on input "referee" at bounding box center [371, 63] width 325 height 36
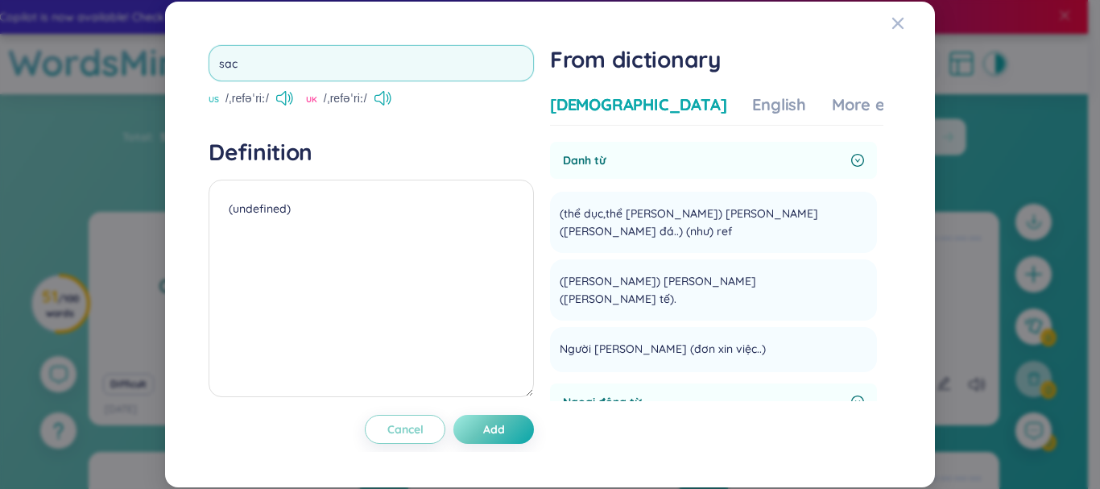
type input "sack"
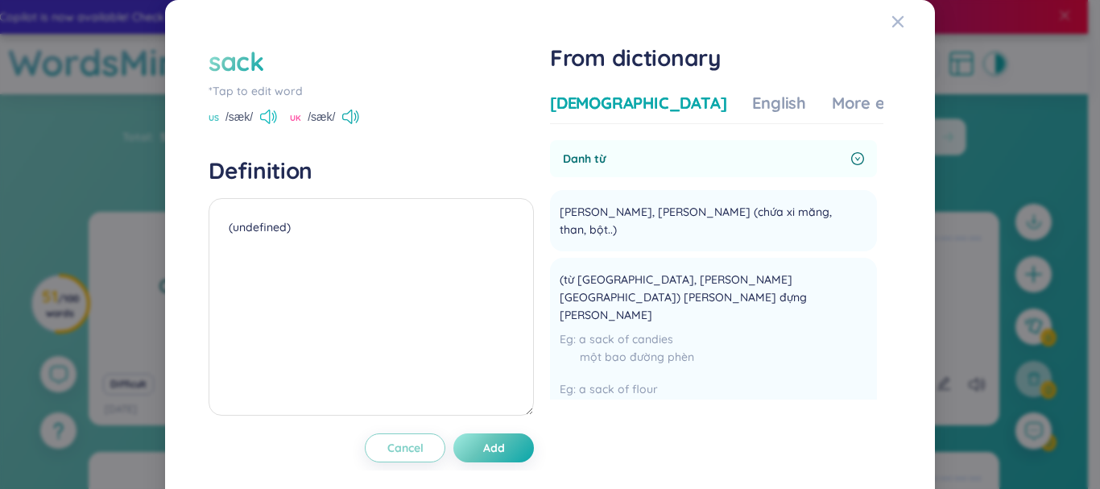
click at [267, 114] on icon at bounding box center [268, 117] width 17 height 14
click at [245, 72] on div "sack" at bounding box center [237, 60] width 56 height 35
type textarea "(undefined)"
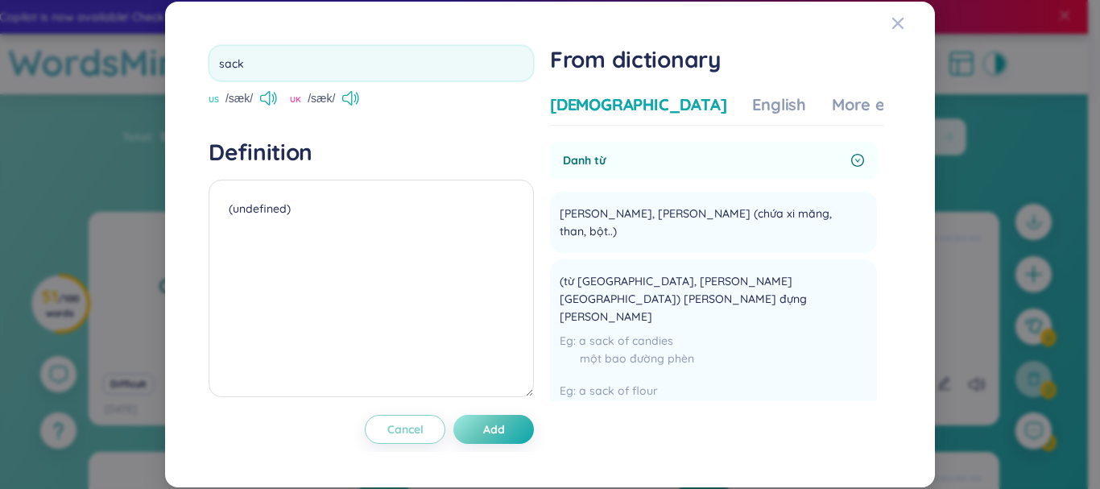
click at [244, 68] on input "sack" at bounding box center [371, 63] width 325 height 36
type input "allegedly"
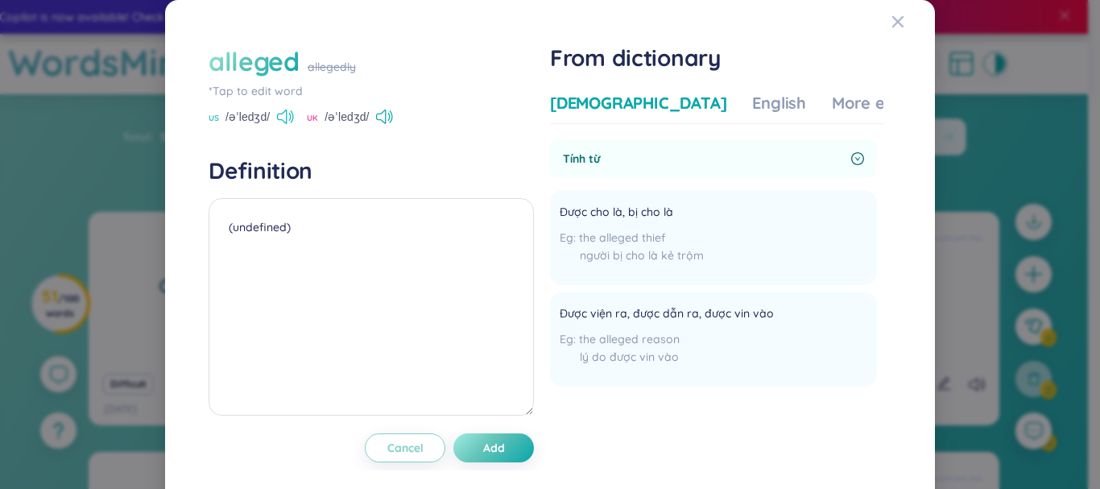
click at [286, 116] on icon at bounding box center [282, 117] width 10 height 14
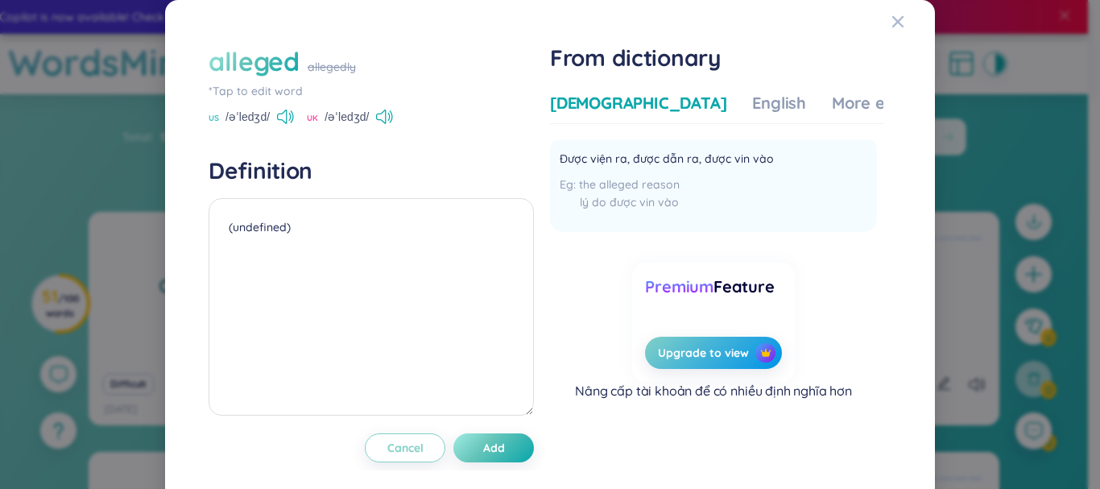
click at [274, 62] on div "alleged" at bounding box center [254, 60] width 91 height 35
type textarea "(undefined)"
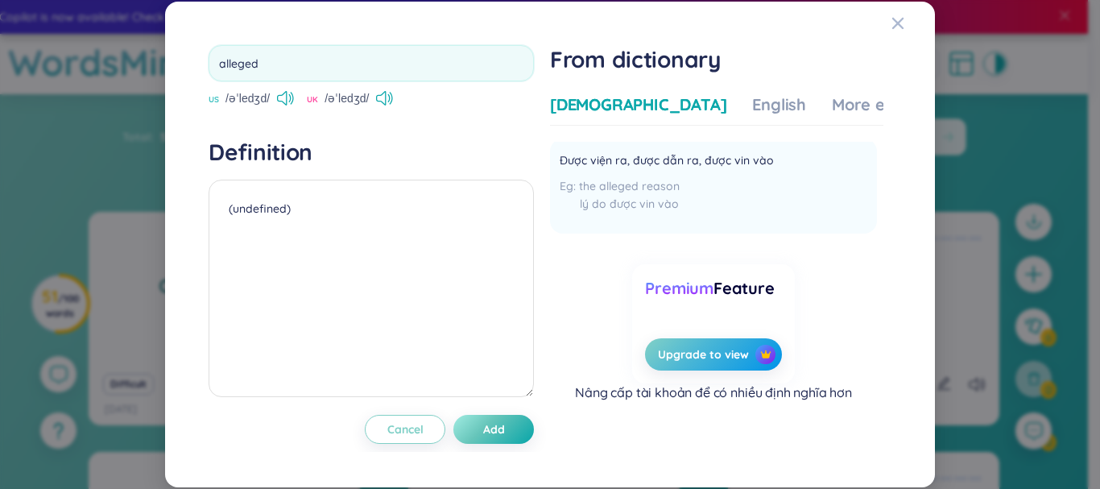
click at [273, 61] on input "alleged" at bounding box center [371, 63] width 325 height 36
type input "markedly"
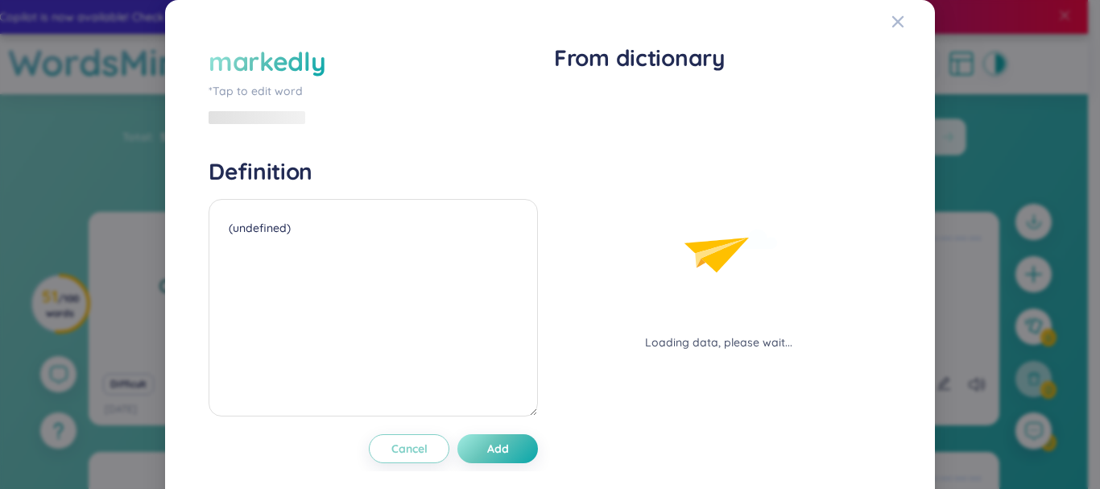
type textarea "(undefined)"
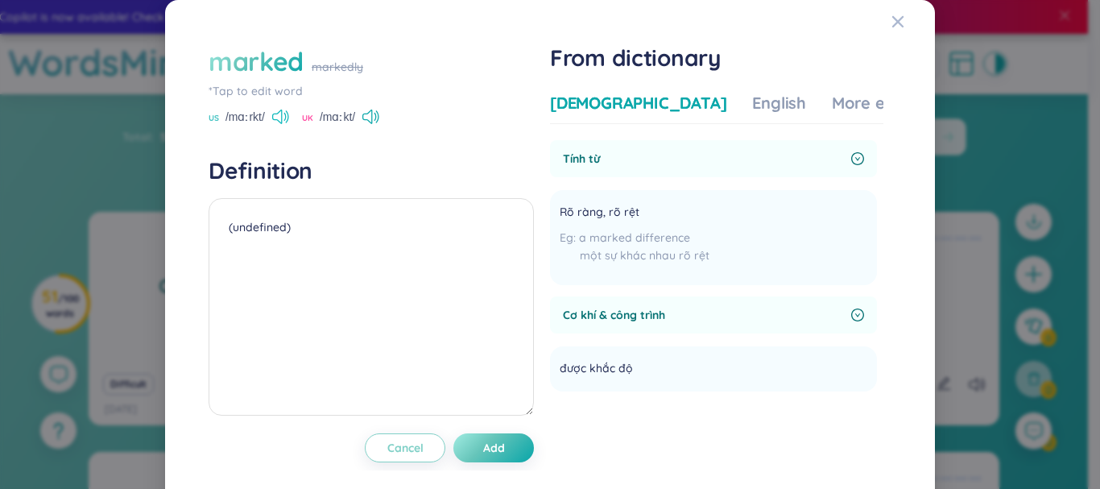
click at [282, 118] on icon at bounding box center [277, 117] width 10 height 14
